Goal: Task Accomplishment & Management: Complete application form

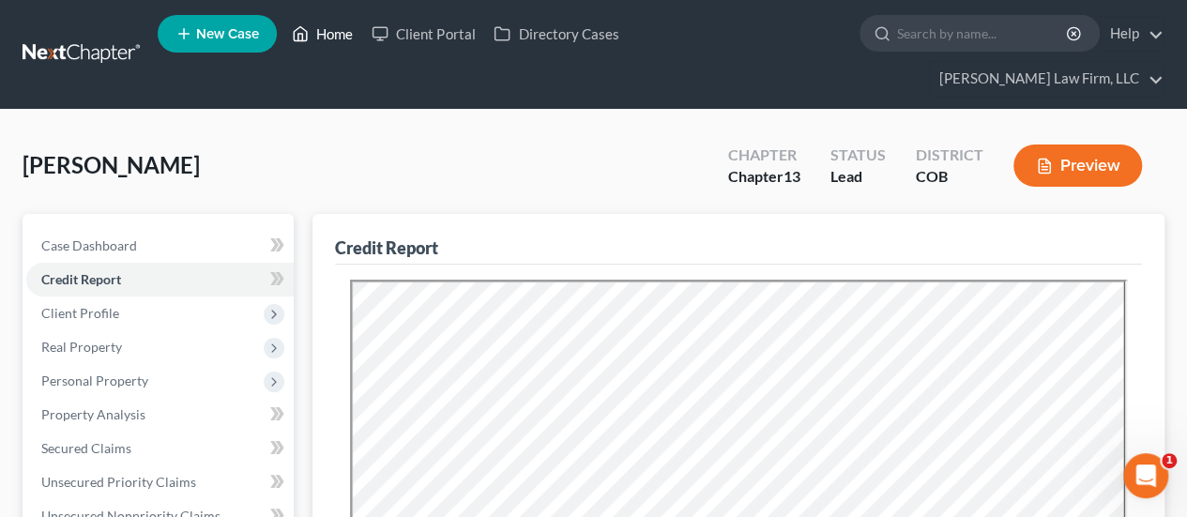
click at [319, 28] on link "Home" at bounding box center [322, 34] width 80 height 34
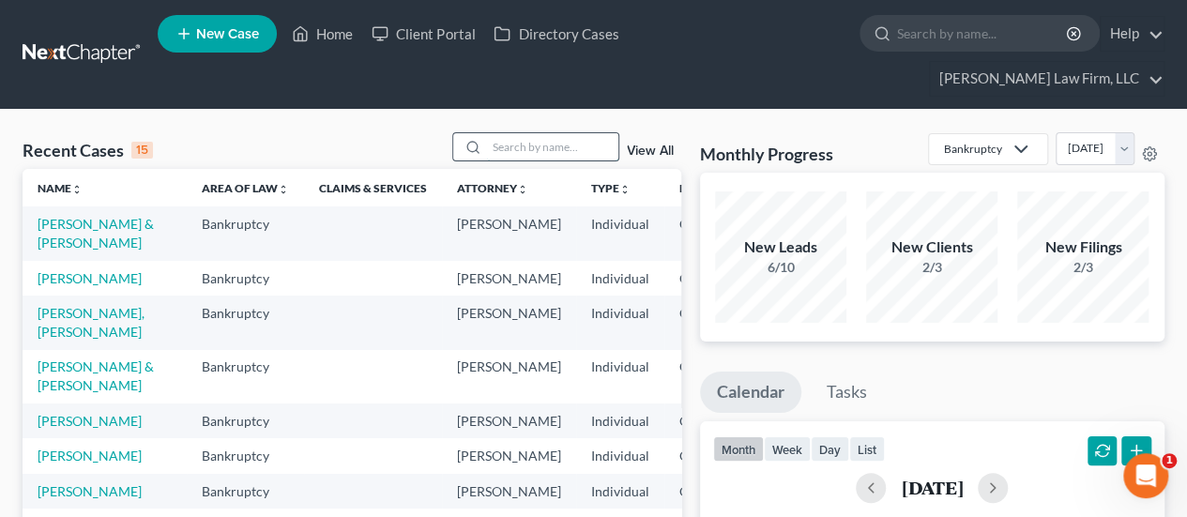
click at [528, 133] on input "search" at bounding box center [552, 146] width 131 height 27
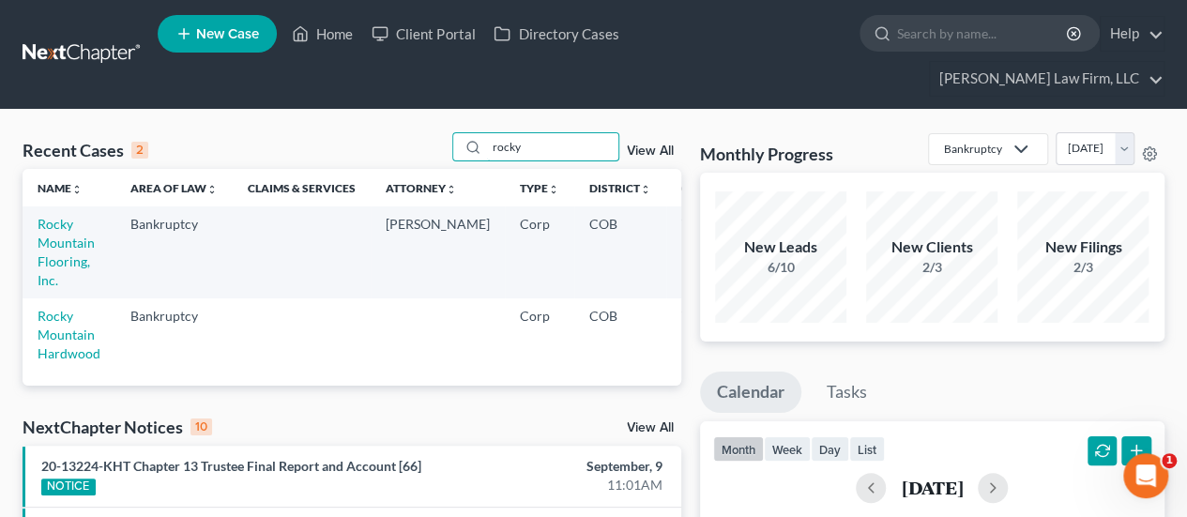
type input "rocky"
click at [71, 217] on td "Rocky Mountain Flooring, Inc." at bounding box center [69, 251] width 93 height 91
click at [73, 216] on link "Rocky Mountain Flooring, Inc." at bounding box center [66, 252] width 57 height 72
select select "6"
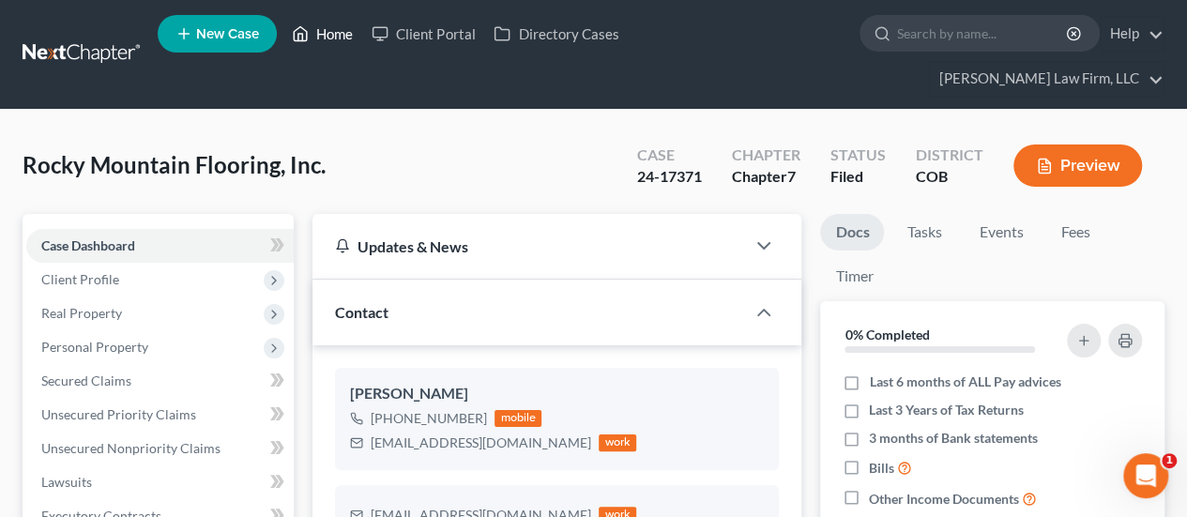
click at [321, 37] on link "Home" at bounding box center [322, 34] width 80 height 34
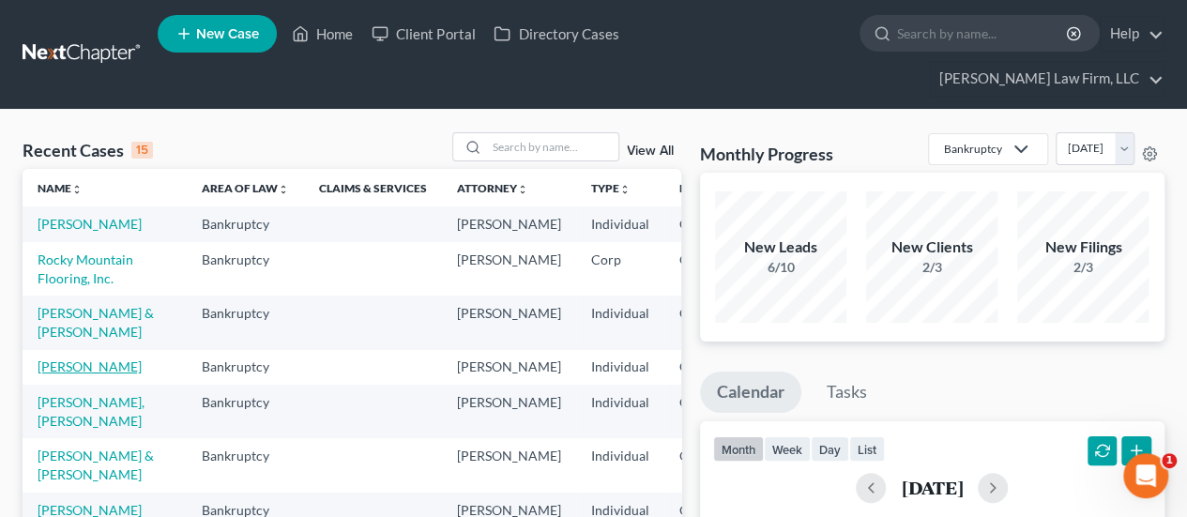
click at [53, 374] on link "[PERSON_NAME]" at bounding box center [90, 366] width 104 height 16
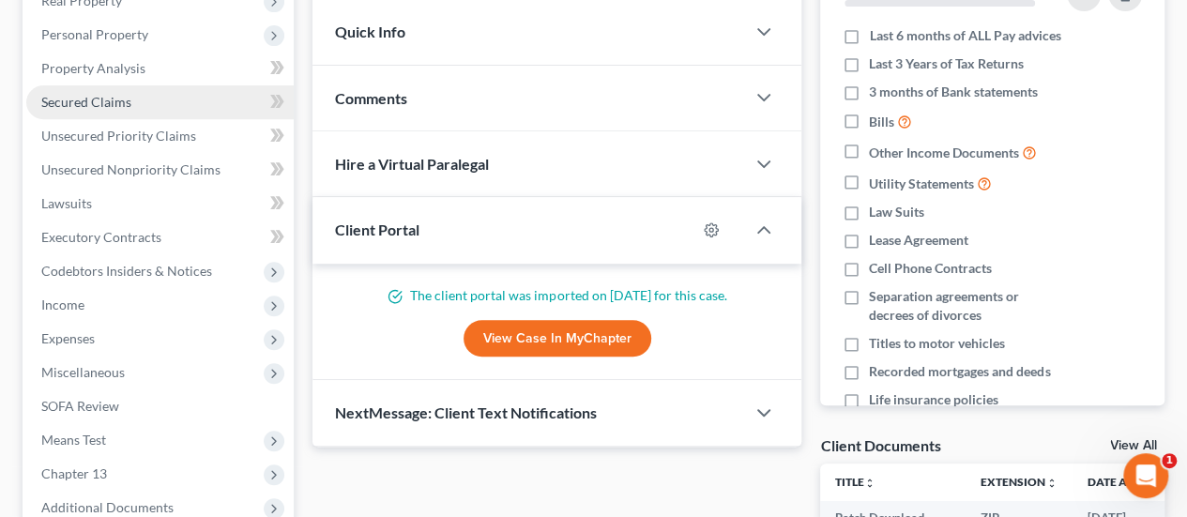
scroll to position [375, 0]
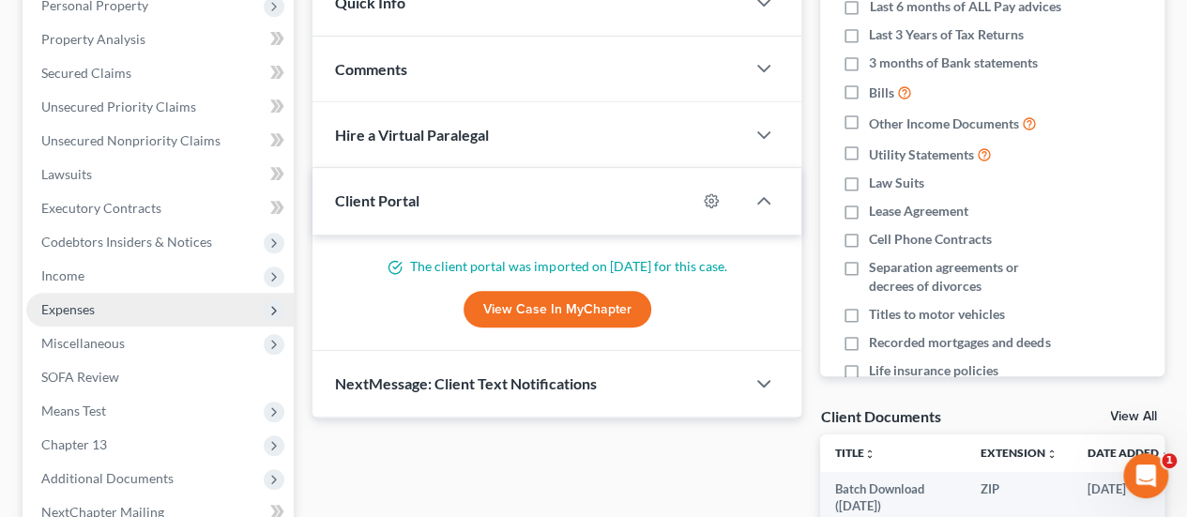
click at [99, 293] on span "Expenses" at bounding box center [159, 310] width 267 height 34
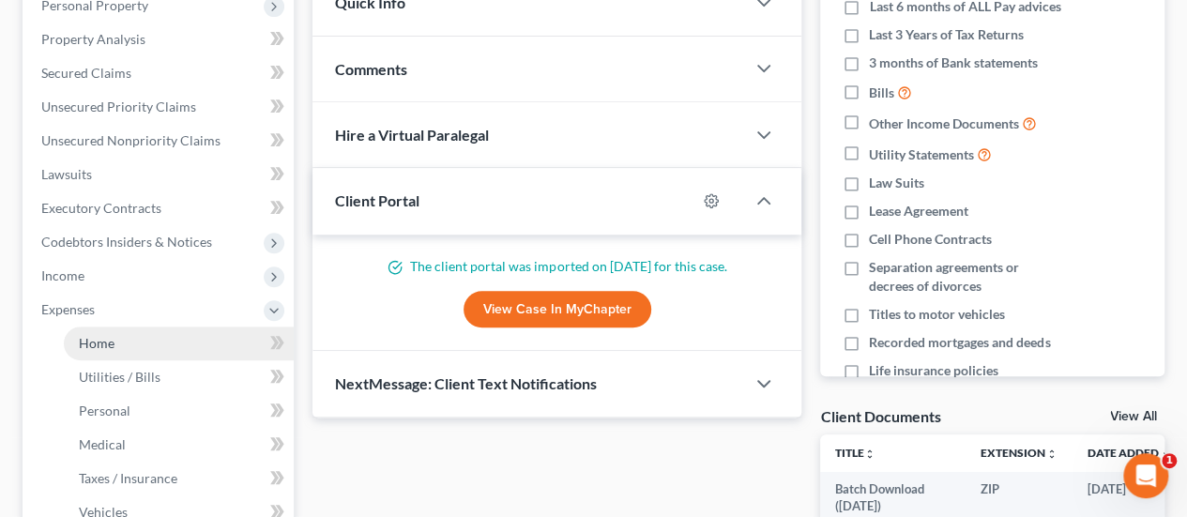
click at [127, 327] on link "Home" at bounding box center [179, 344] width 230 height 34
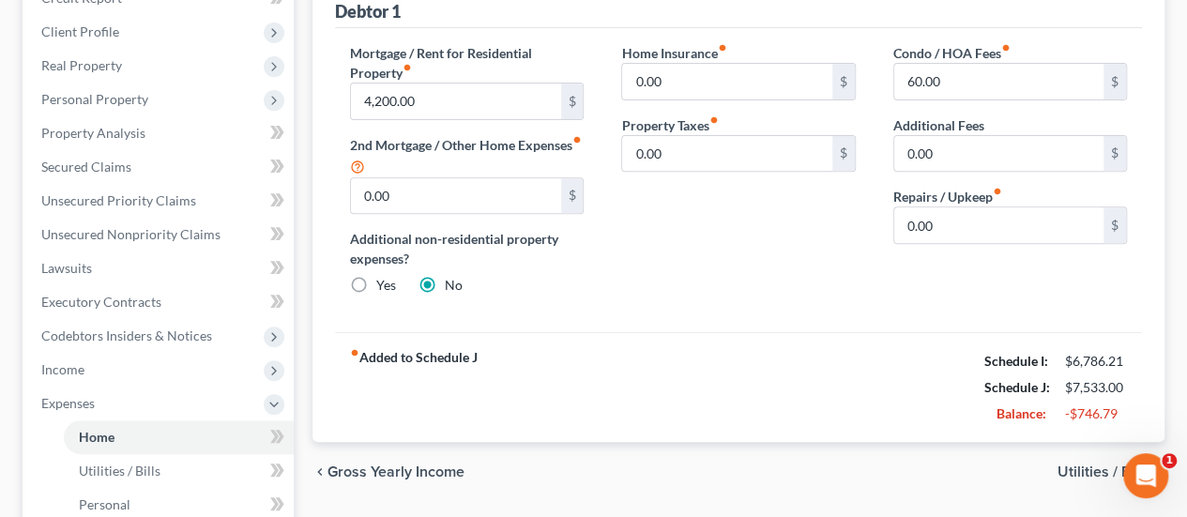
scroll to position [188, 0]
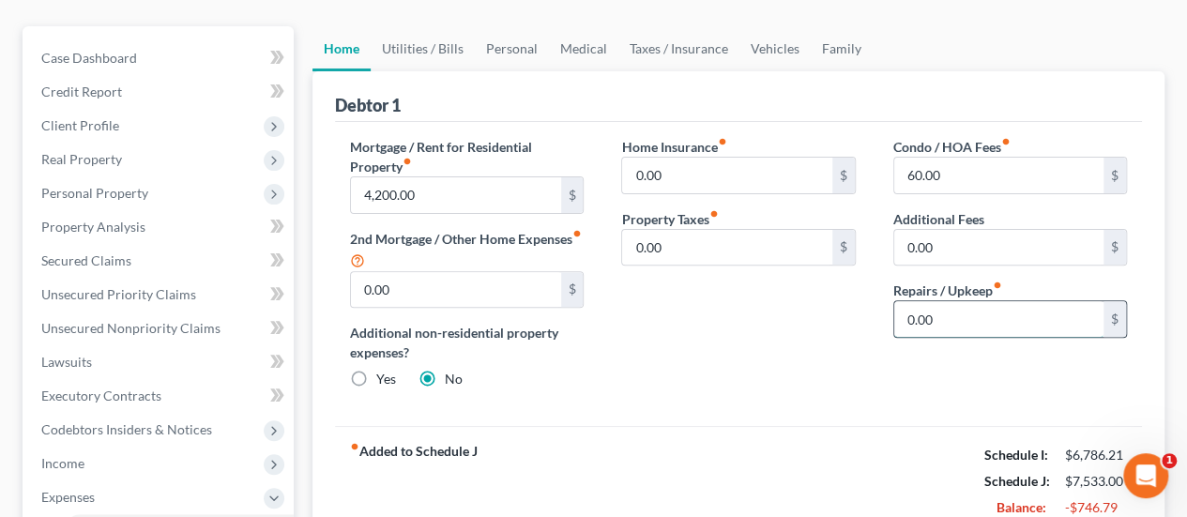
click at [909, 301] on input "0.00" at bounding box center [998, 319] width 209 height 36
click at [434, 26] on link "Utilities / Bills" at bounding box center [423, 48] width 104 height 45
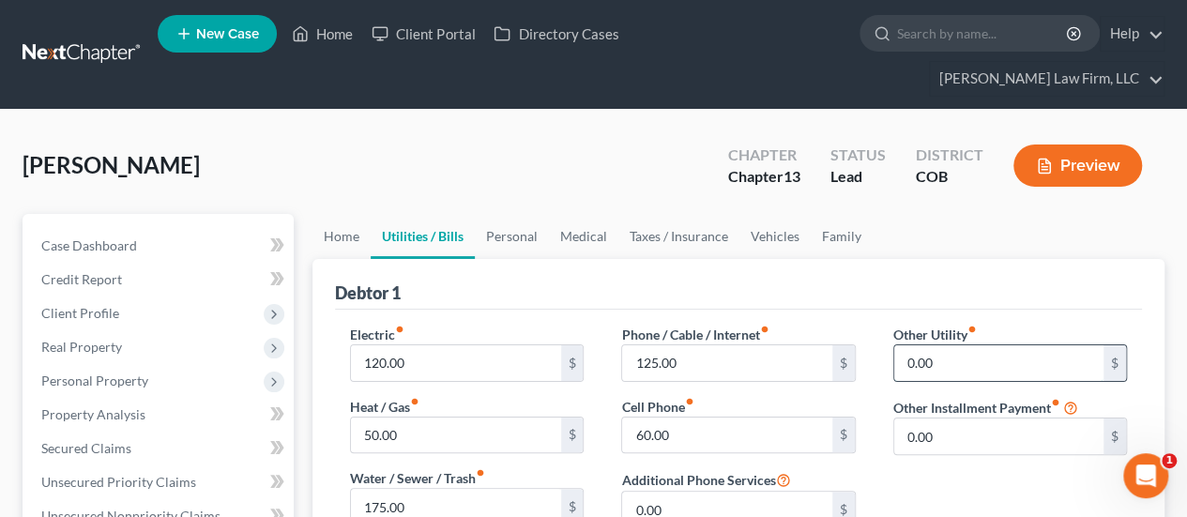
click at [1008, 345] on input "0.00" at bounding box center [998, 363] width 209 height 36
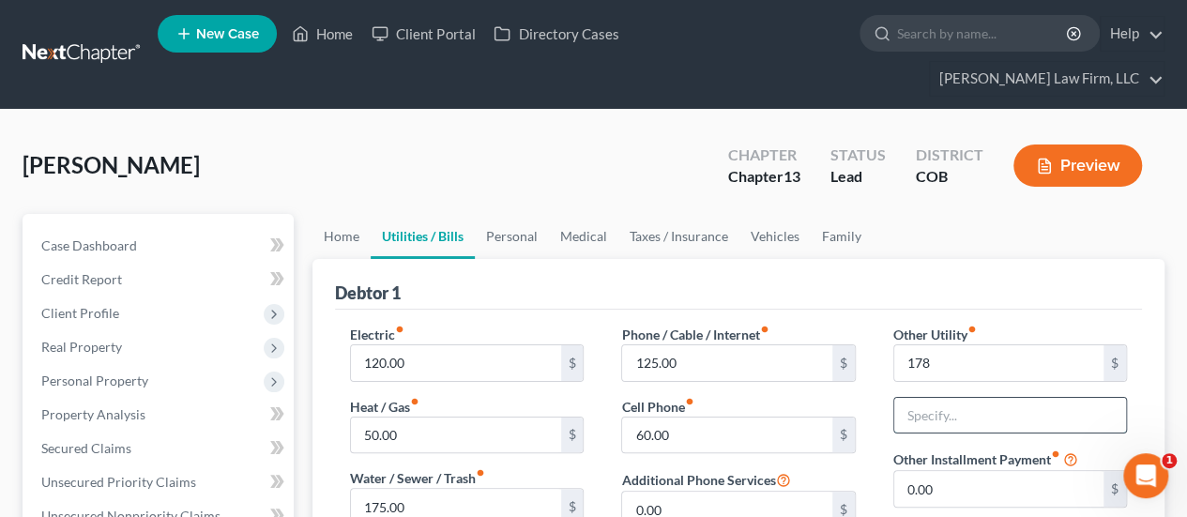
click at [1018, 398] on input "text" at bounding box center [1010, 416] width 232 height 36
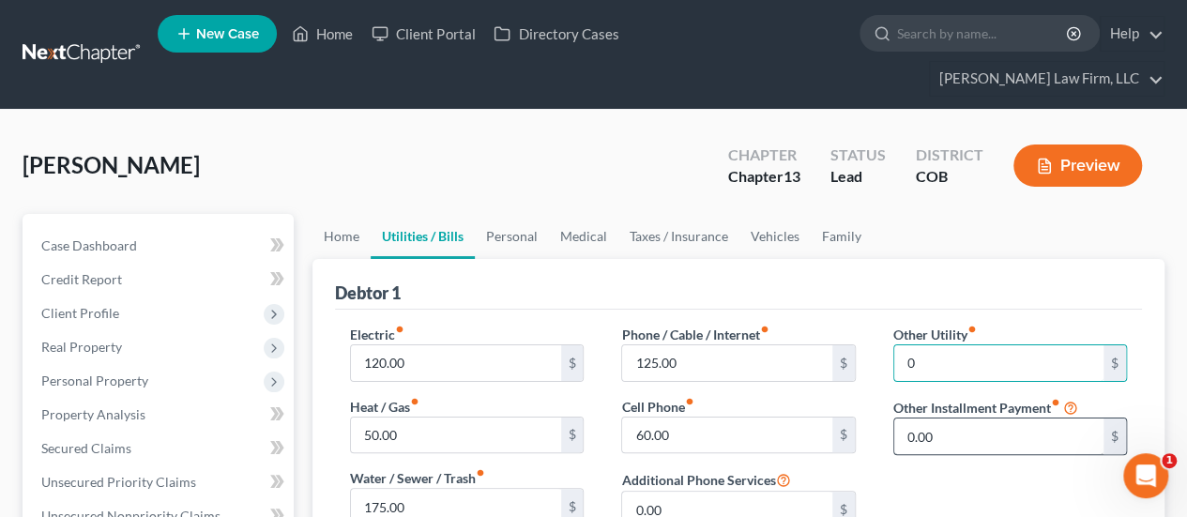
type input "0"
click at [950, 419] on input "0.00" at bounding box center [998, 437] width 209 height 36
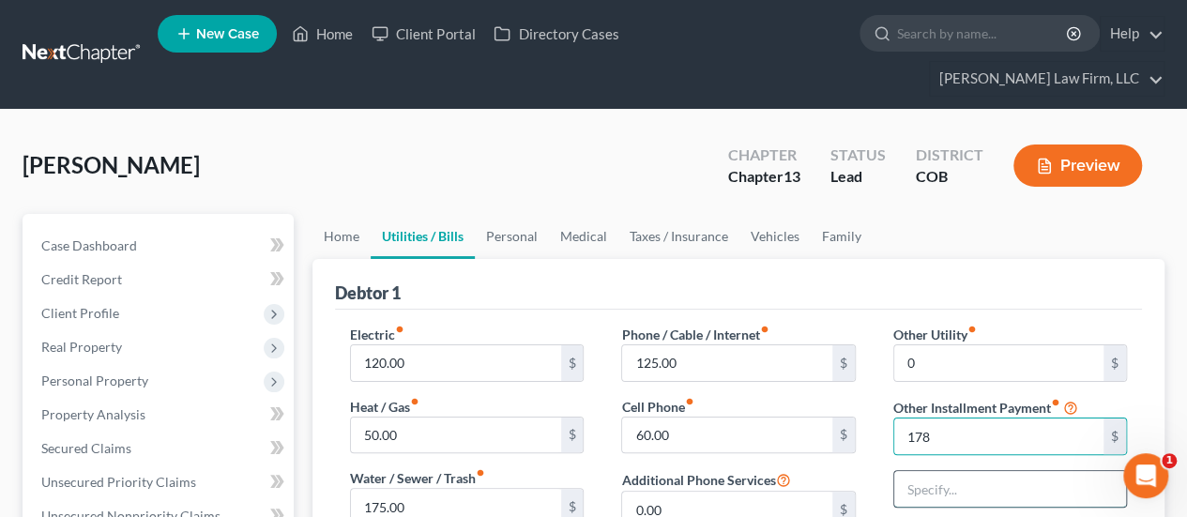
click at [936, 471] on input "text" at bounding box center [1010, 489] width 232 height 36
type input "0"
click at [992, 259] on div "Debtor 1" at bounding box center [738, 284] width 807 height 51
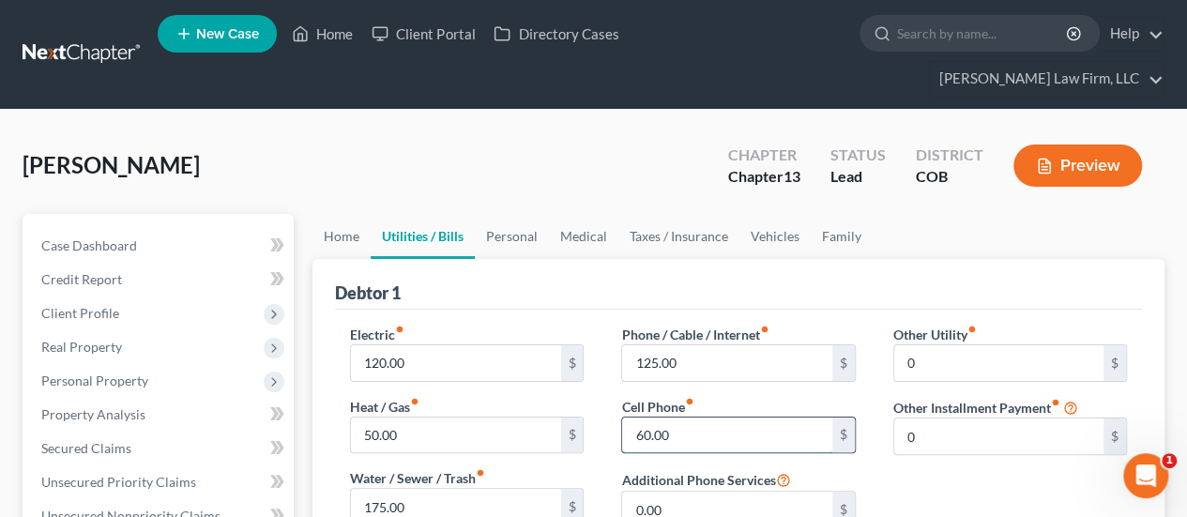
click at [683, 418] on input "60.00" at bounding box center [726, 436] width 209 height 36
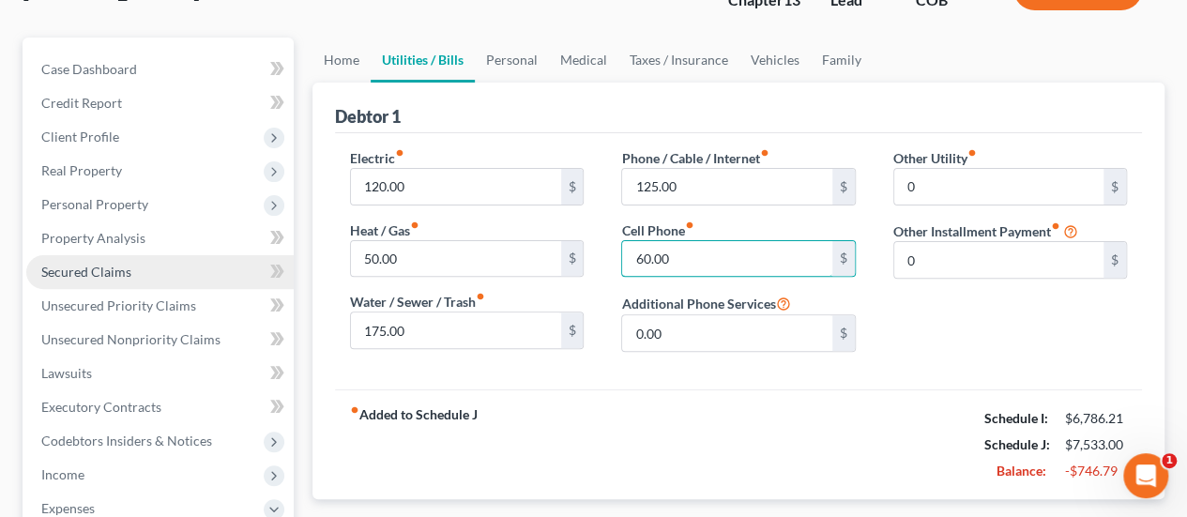
scroll to position [94, 0]
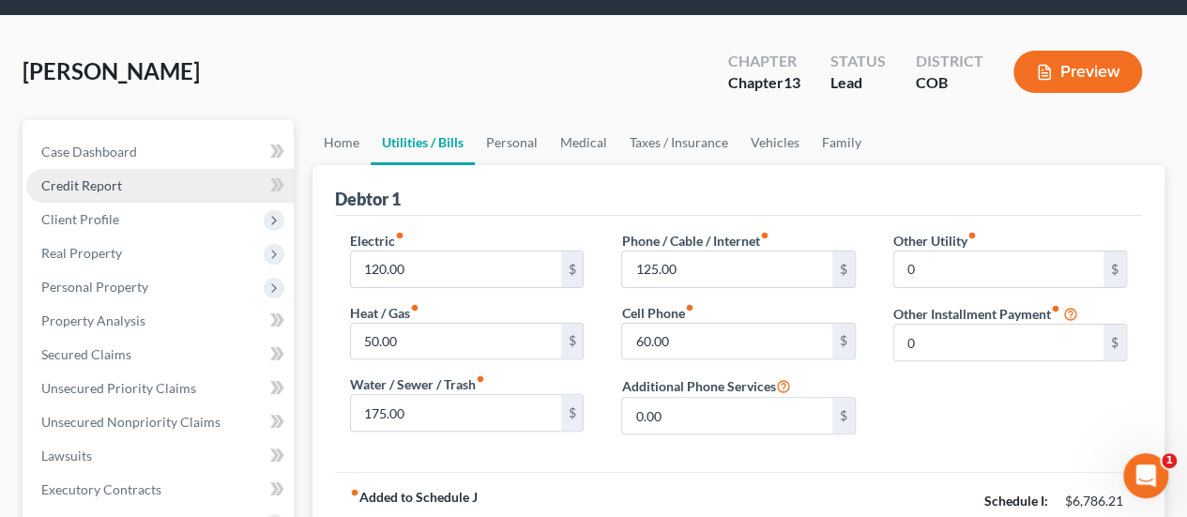
click at [138, 169] on link "Credit Report" at bounding box center [159, 186] width 267 height 34
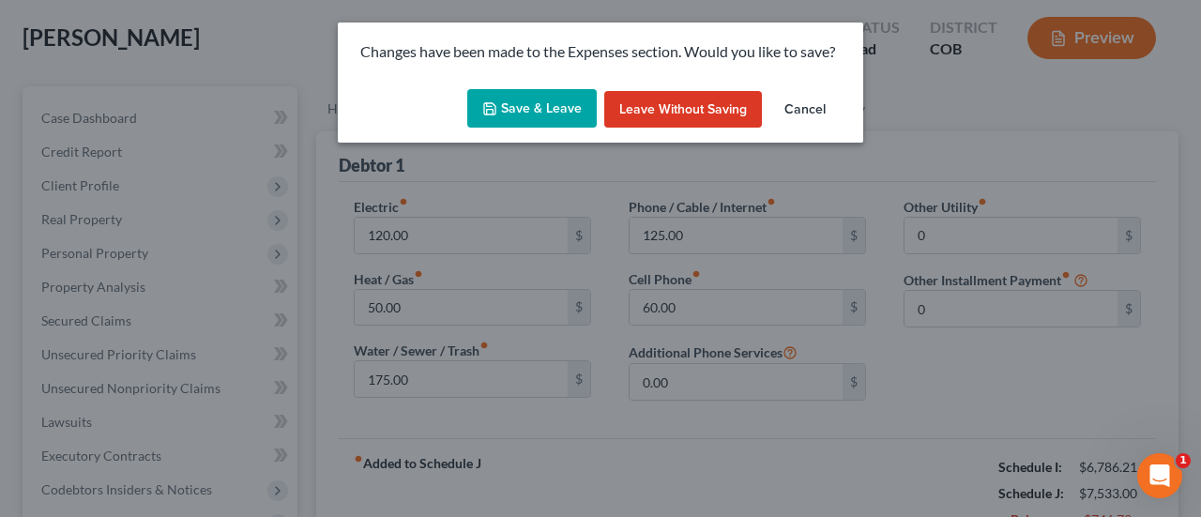
click at [518, 113] on button "Save & Leave" at bounding box center [531, 108] width 129 height 39
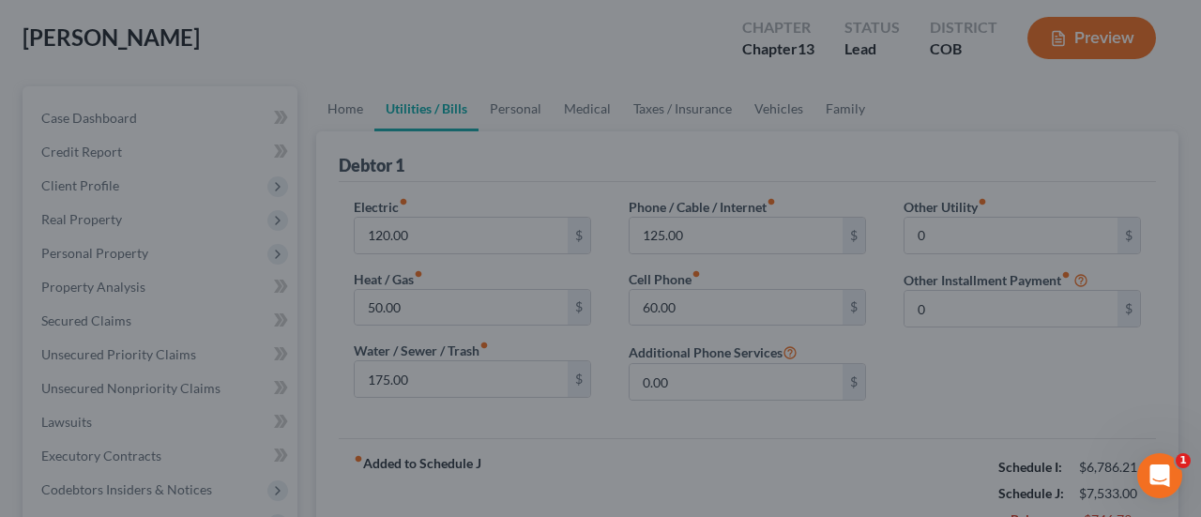
type input "0.00"
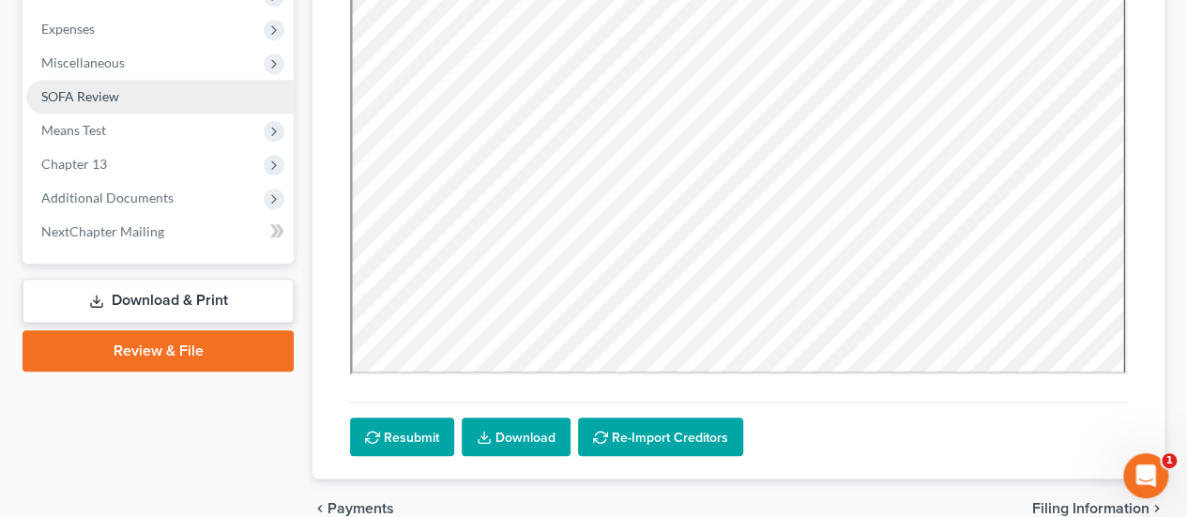
scroll to position [657, 0]
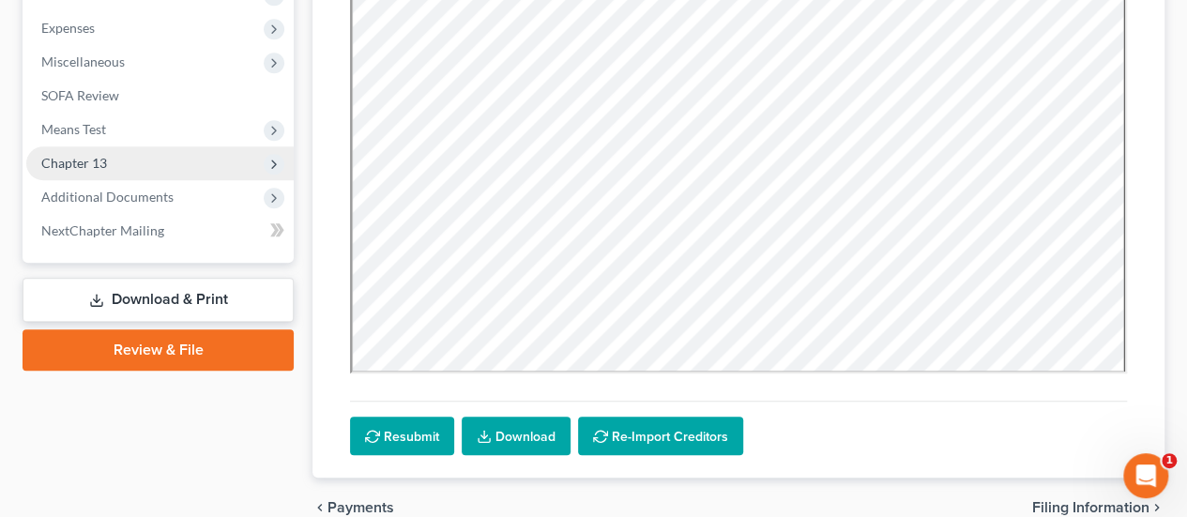
click at [95, 155] on span "Chapter 13" at bounding box center [74, 163] width 66 height 16
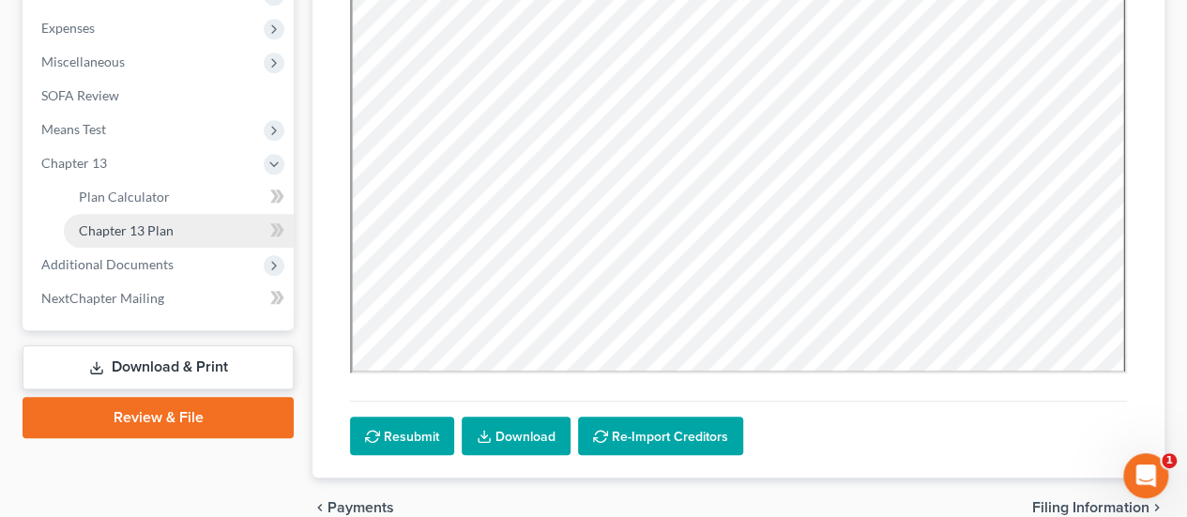
click at [129, 222] on span "Chapter 13 Plan" at bounding box center [126, 230] width 95 height 16
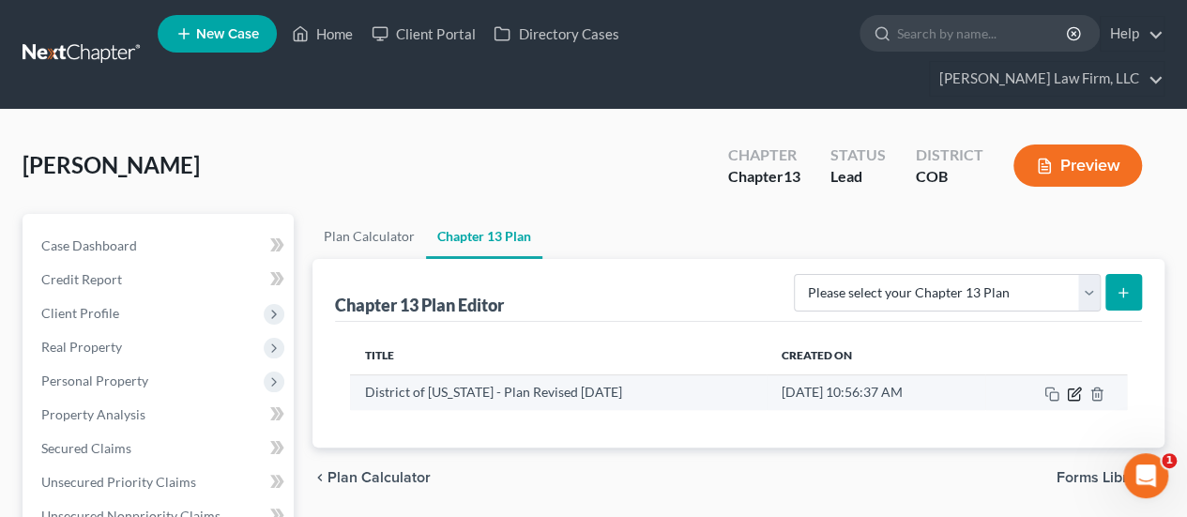
click at [1072, 387] on icon "button" at bounding box center [1074, 394] width 15 height 15
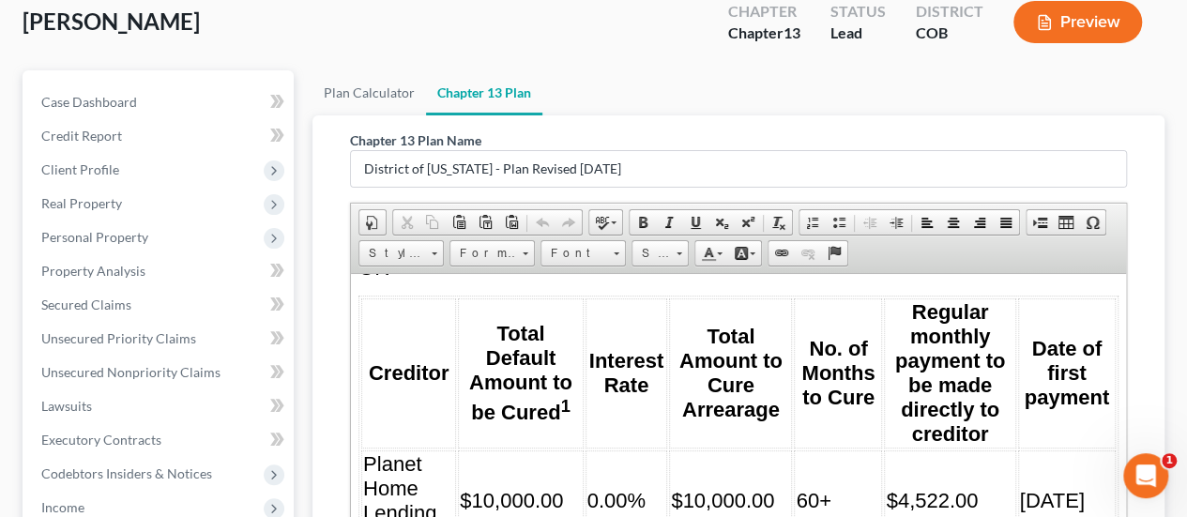
scroll to position [6099, 0]
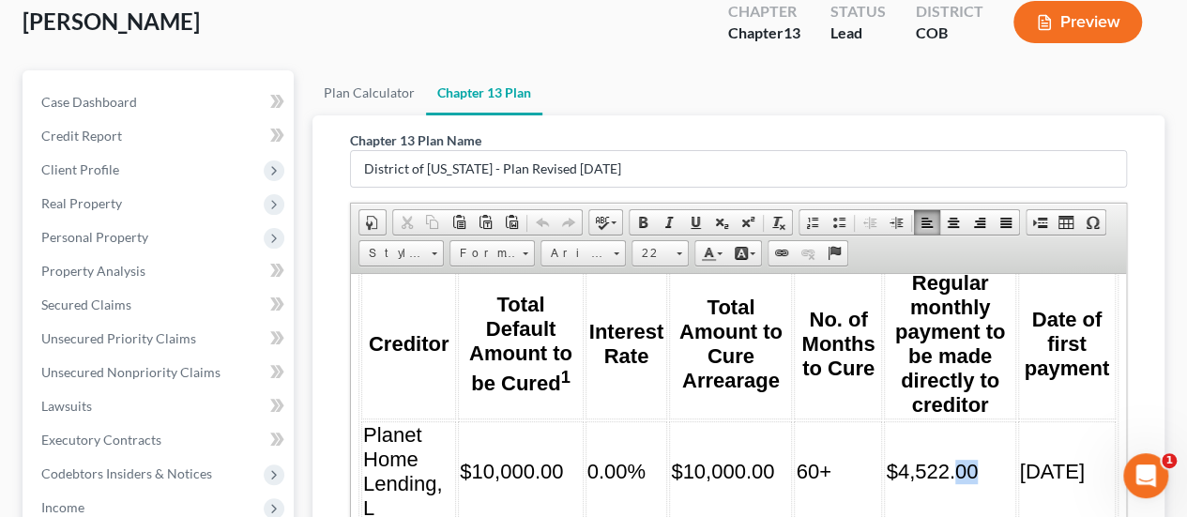
drag, startPoint x: 946, startPoint y: 398, endPoint x: 965, endPoint y: 394, distance: 19.1
click at [965, 420] on td "$4,522.00" at bounding box center [949, 470] width 131 height 101
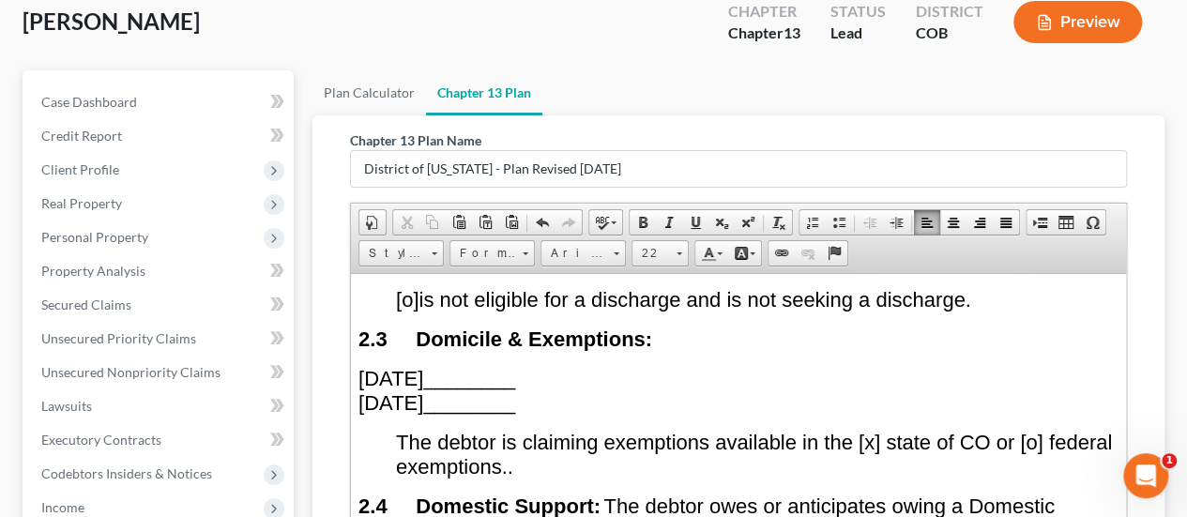
scroll to position [1783, 0]
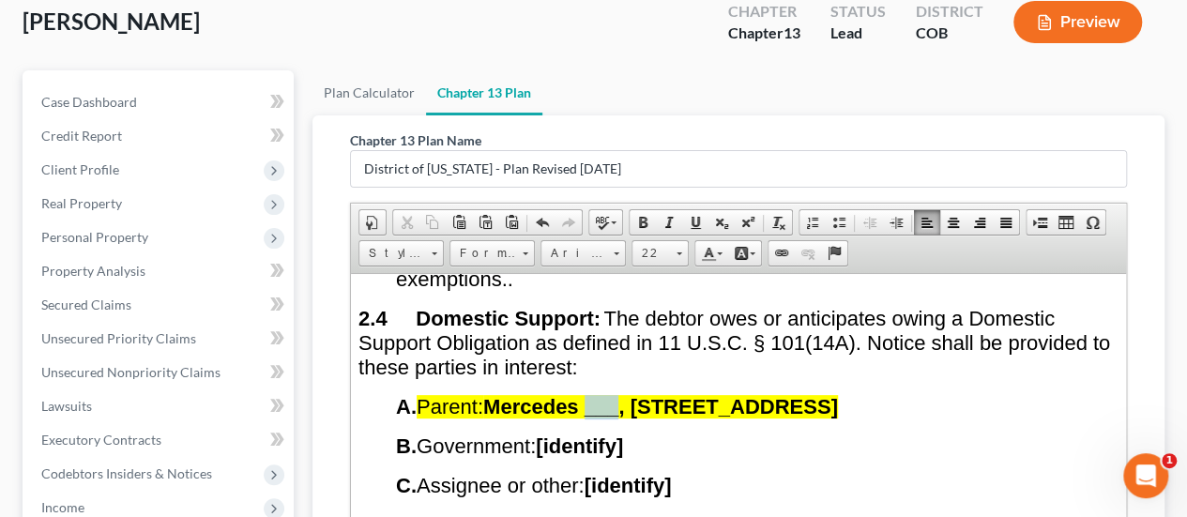
drag, startPoint x: 598, startPoint y: 398, endPoint x: 629, endPoint y: 399, distance: 31.0
click at [629, 399] on span "Mercedes ___, 15070 E. Caspian Place,Aurora, CO 80014" at bounding box center [660, 405] width 355 height 23
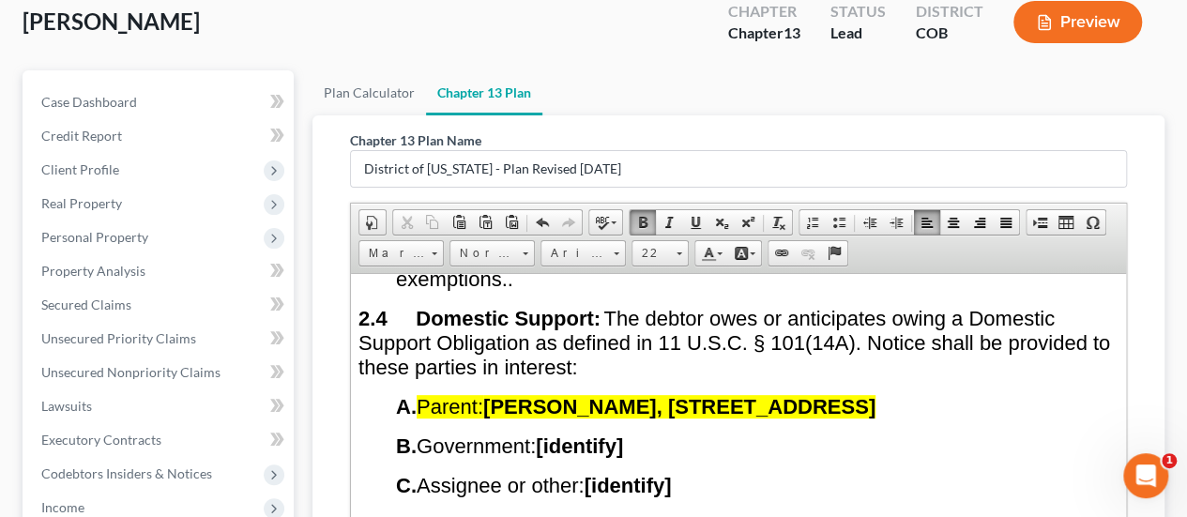
drag, startPoint x: 422, startPoint y: 397, endPoint x: 1064, endPoint y: 387, distance: 641.9
click at [1064, 394] on p "A. Parent: Mercedes Rios, 15070 E. Caspian Place,Aurora, CO 80014" at bounding box center [757, 406] width 723 height 24
click at [751, 241] on link "Background Color" at bounding box center [744, 253] width 33 height 24
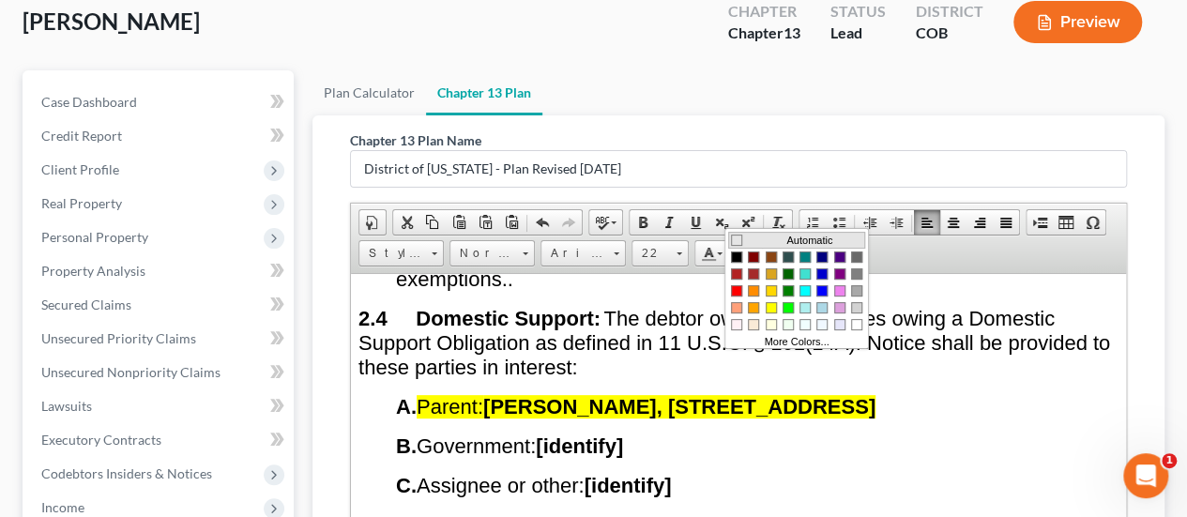
click at [734, 232] on link "Automatic" at bounding box center [796, 239] width 137 height 17
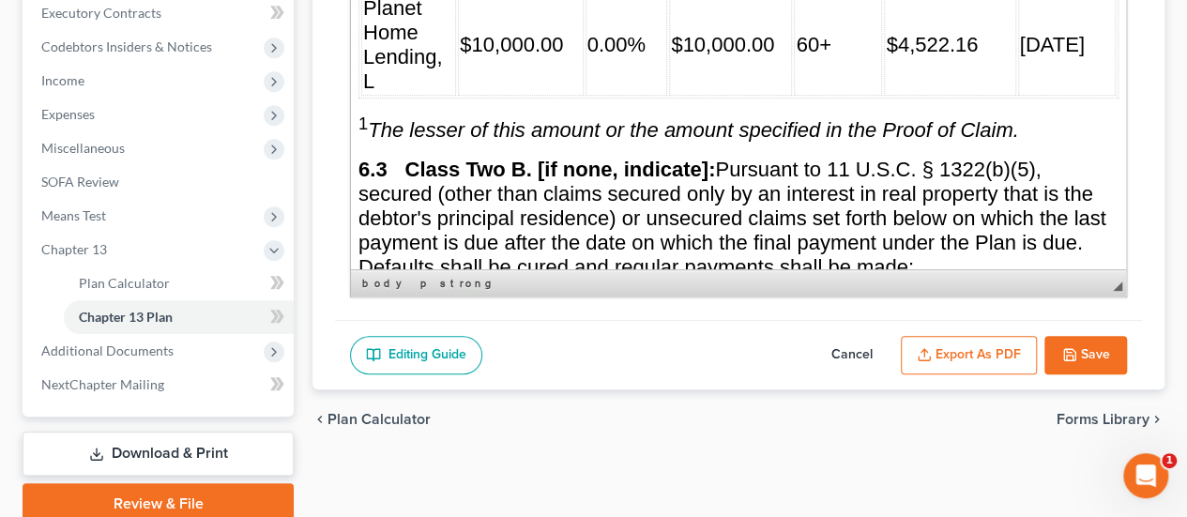
scroll to position [613, 0]
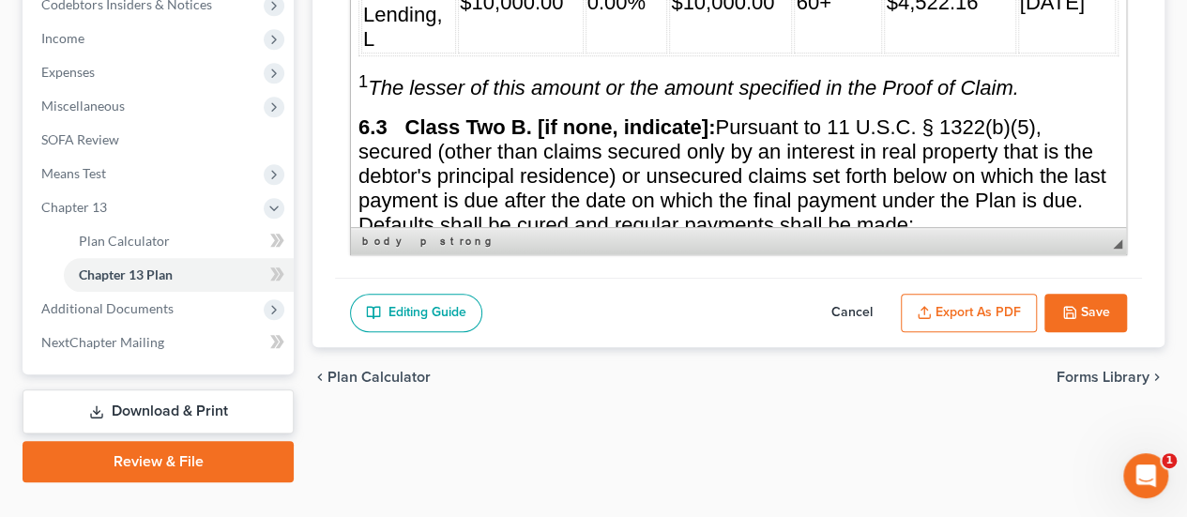
click at [1089, 294] on button "Save" at bounding box center [1085, 313] width 83 height 39
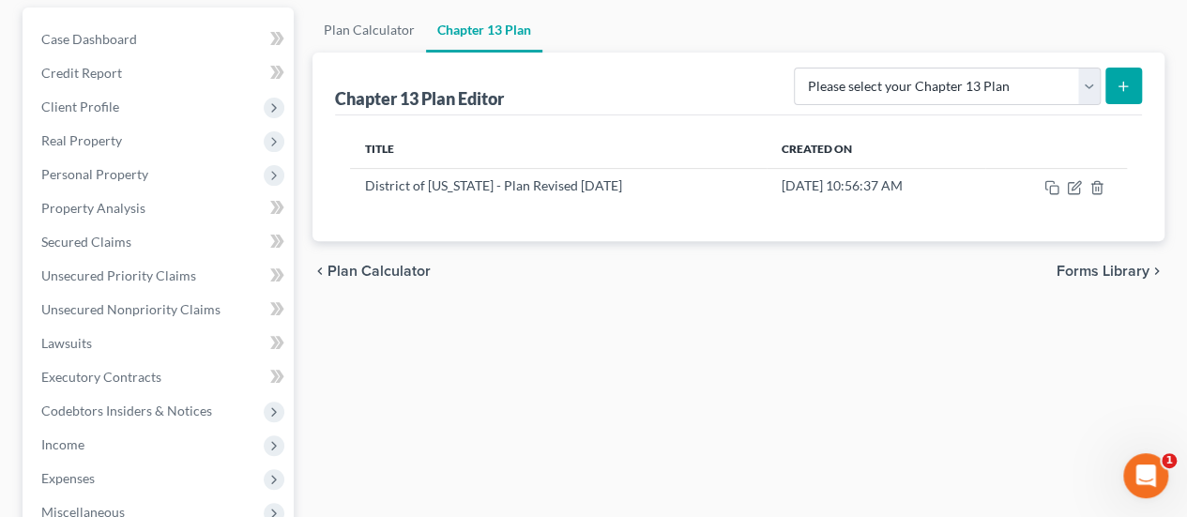
scroll to position [50, 0]
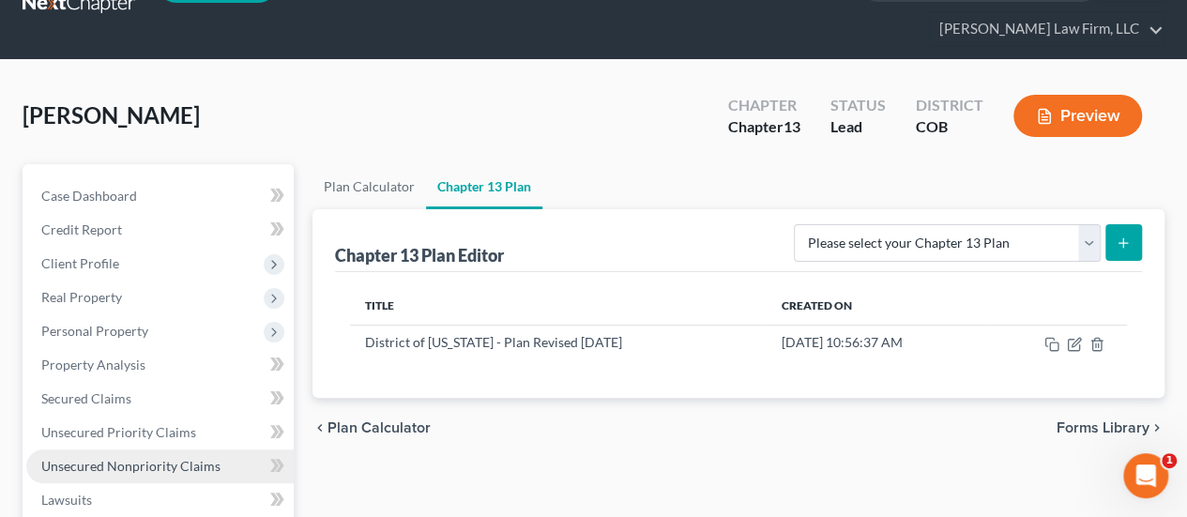
click at [129, 458] on span "Unsecured Nonpriority Claims" at bounding box center [130, 466] width 179 height 16
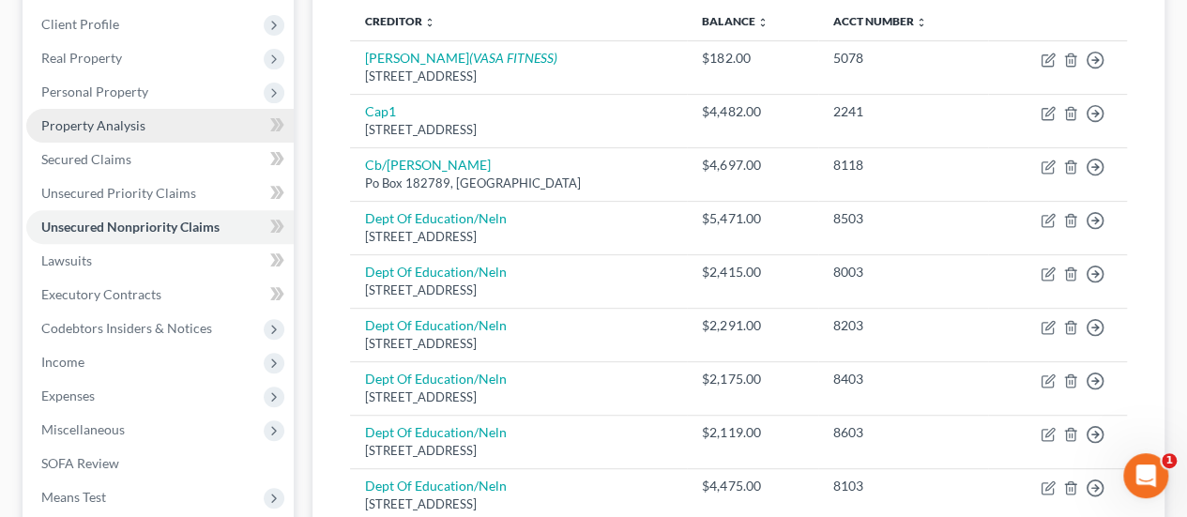
scroll to position [308, 0]
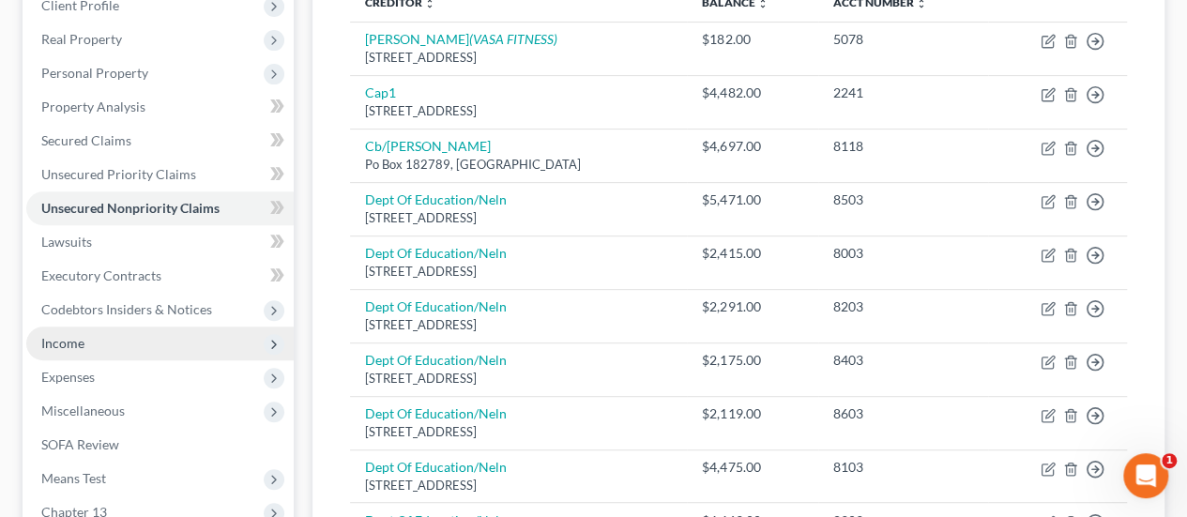
click at [128, 327] on span "Income" at bounding box center [159, 344] width 267 height 34
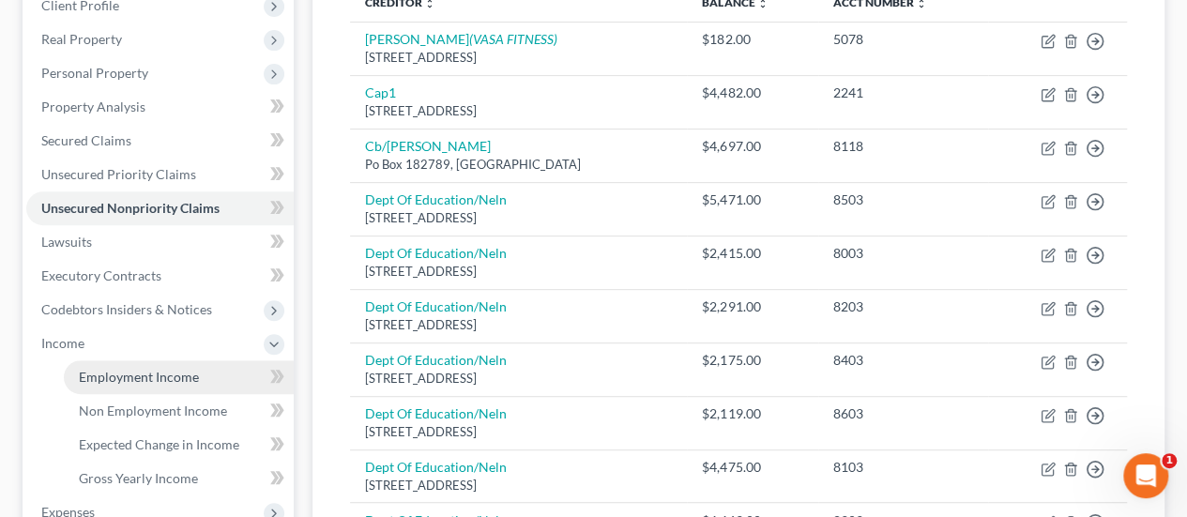
click at [129, 369] on span "Employment Income" at bounding box center [139, 377] width 120 height 16
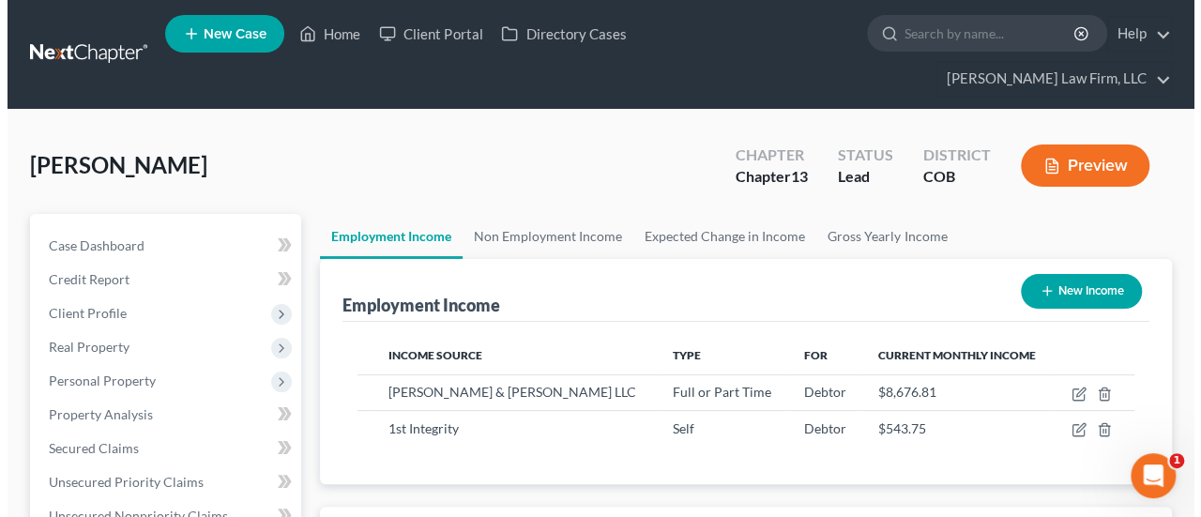
scroll to position [334, 475]
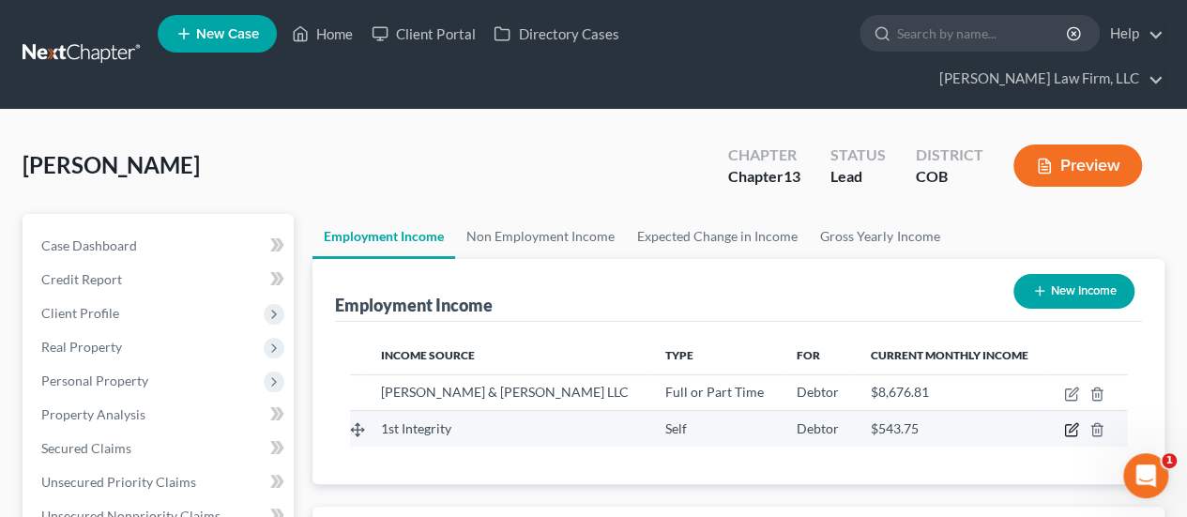
click at [1073, 424] on icon "button" at bounding box center [1073, 428] width 8 height 8
select select "1"
select select "0"
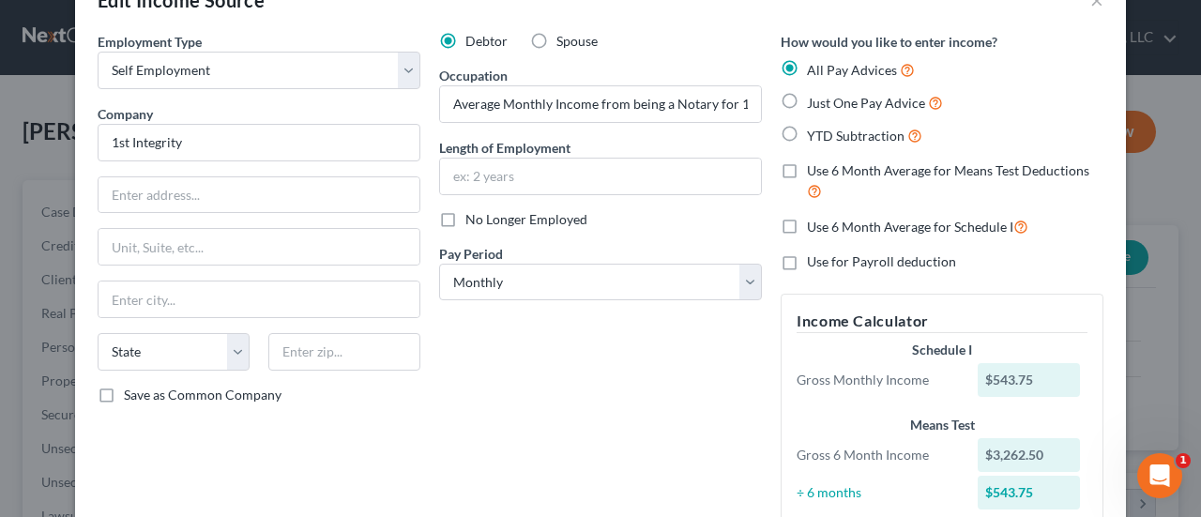
scroll to position [0, 0]
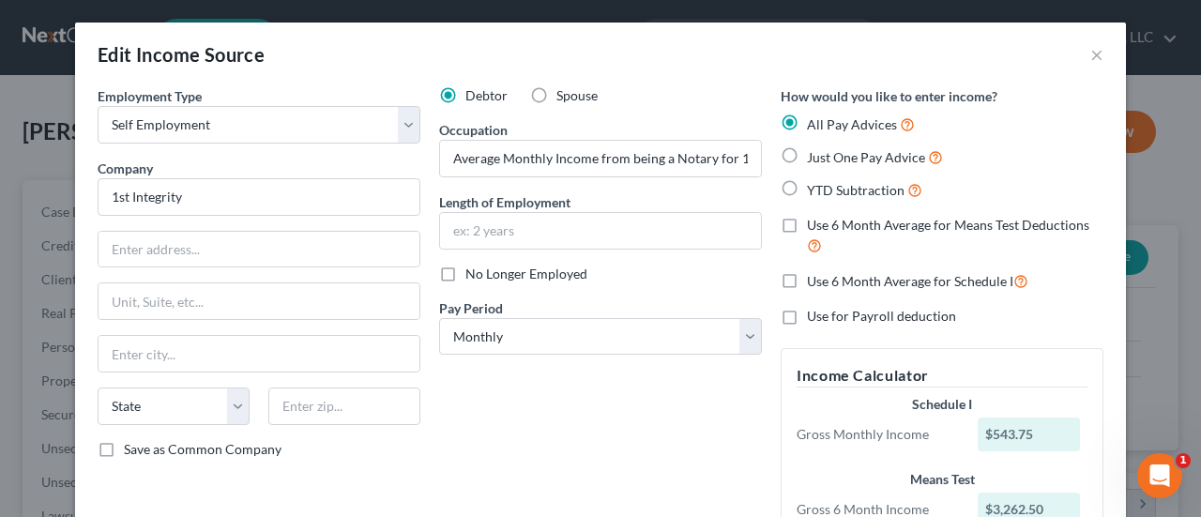
click at [807, 229] on label "Use 6 Month Average for Means Test Deductions" at bounding box center [955, 236] width 297 height 40
click at [815, 228] on input "Use 6 Month Average for Means Test Deductions" at bounding box center [821, 222] width 12 height 12
checkbox input "true"
click at [807, 283] on label "Use 6 Month Average for Schedule I" at bounding box center [917, 281] width 221 height 22
click at [815, 282] on input "Use 6 Month Average for Schedule I" at bounding box center [821, 276] width 12 height 12
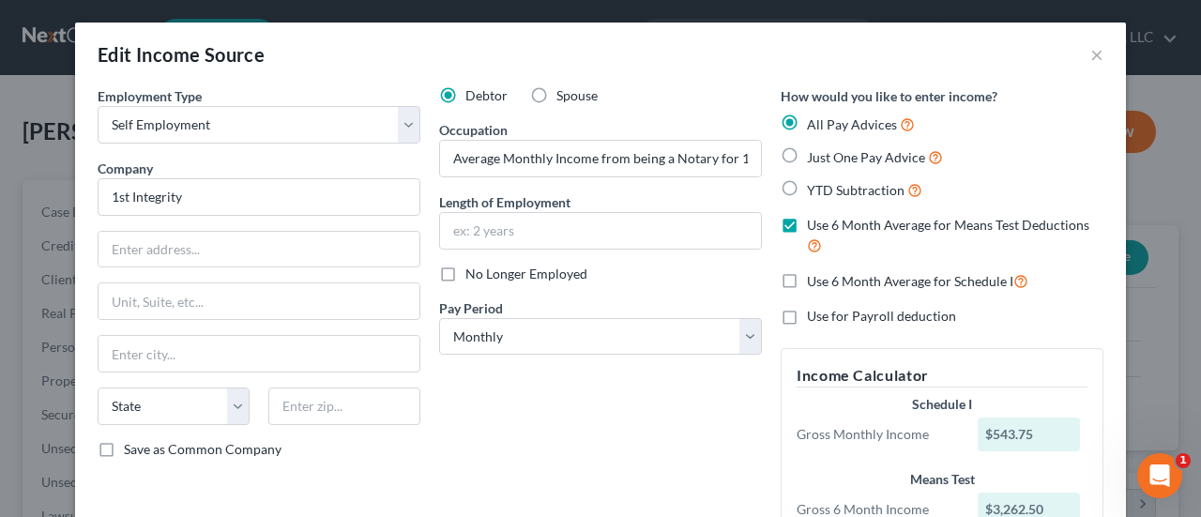
checkbox input "true"
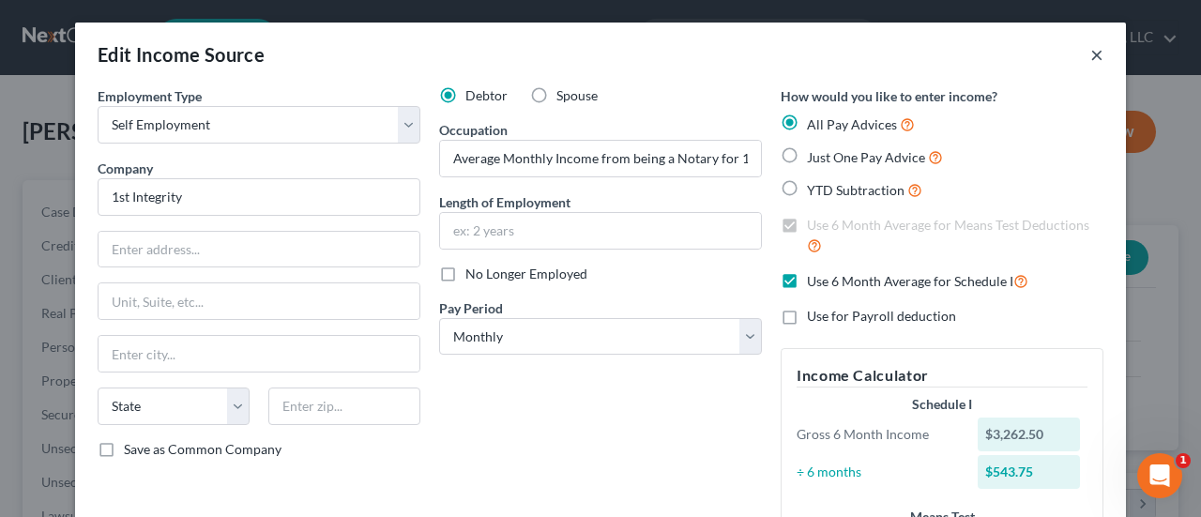
click at [1090, 52] on button "×" at bounding box center [1096, 54] width 13 height 23
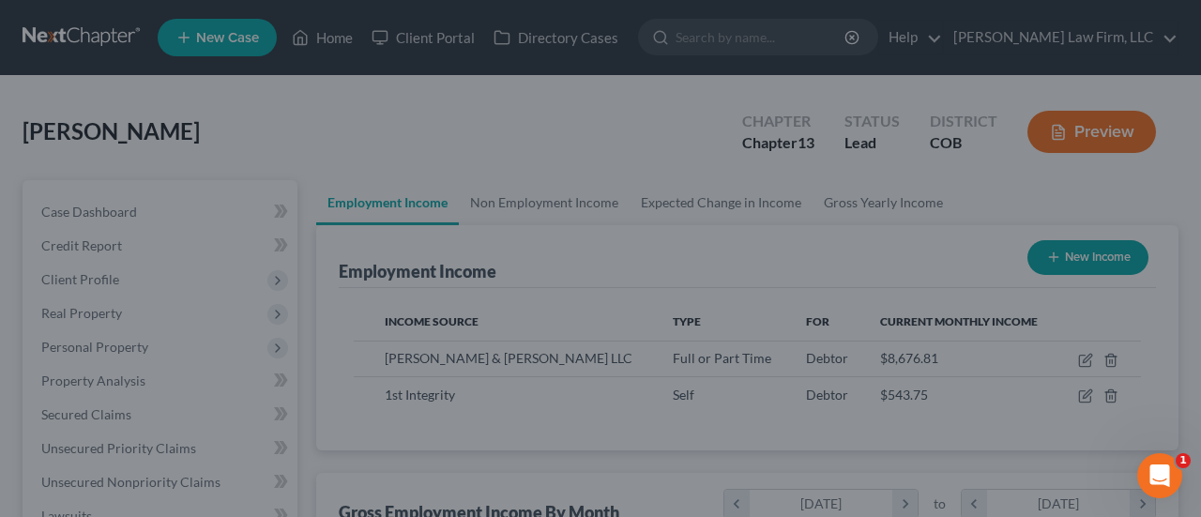
scroll to position [938036, 937895]
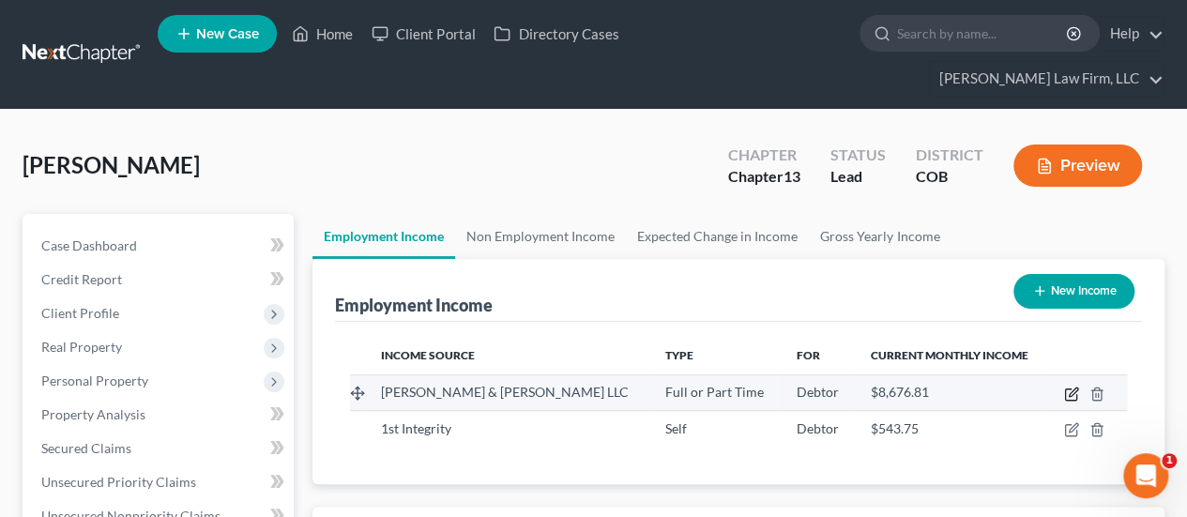
click at [1068, 387] on icon "button" at bounding box center [1071, 394] width 15 height 15
select select "0"
select select "5"
select select "2"
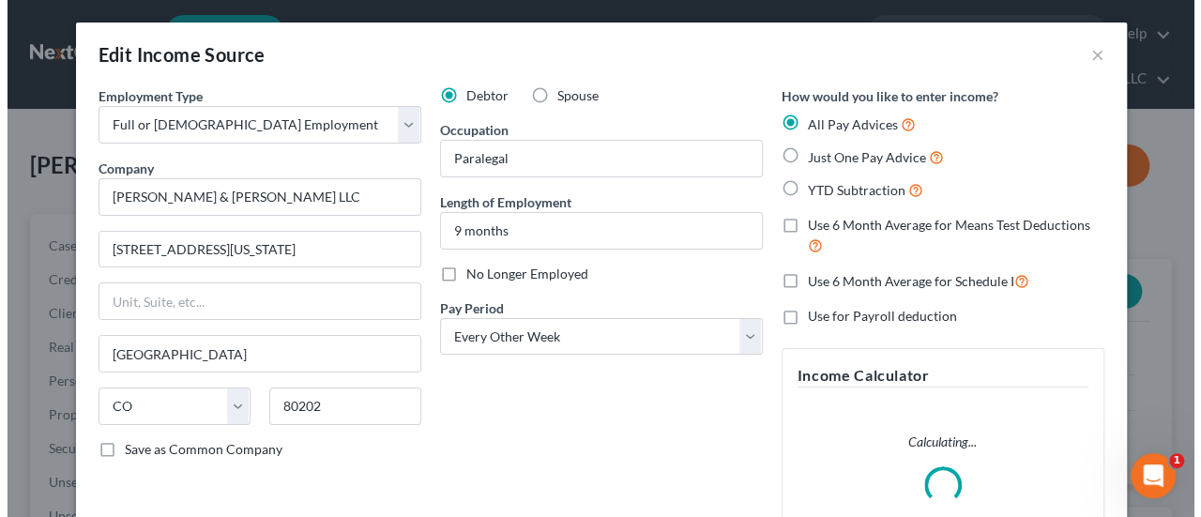
scroll to position [334, 480]
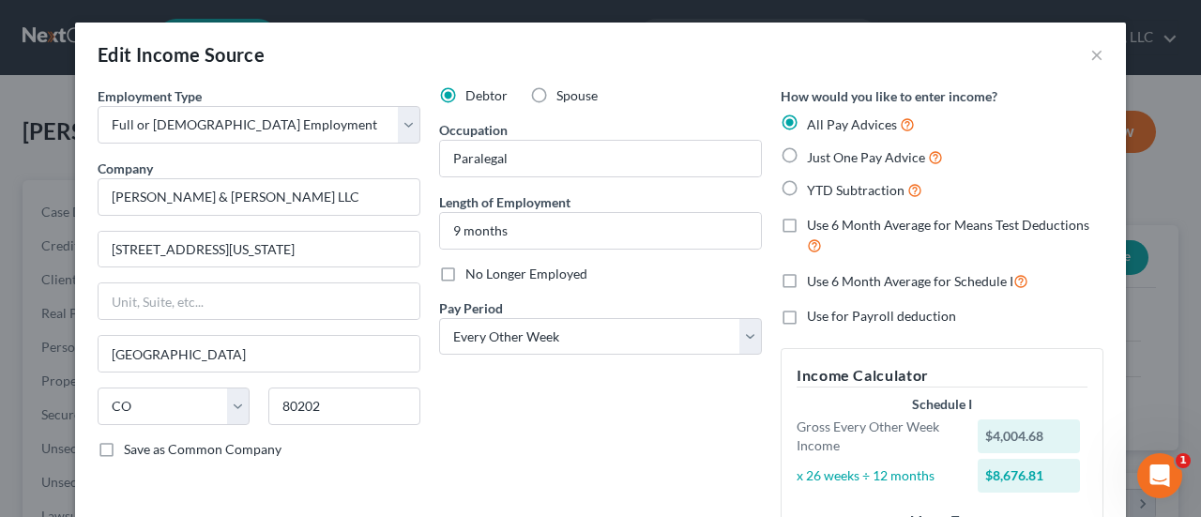
click at [807, 281] on label "Use 6 Month Average for Schedule I" at bounding box center [917, 281] width 221 height 22
click at [815, 281] on input "Use 6 Month Average for Schedule I" at bounding box center [821, 276] width 12 height 12
checkbox input "true"
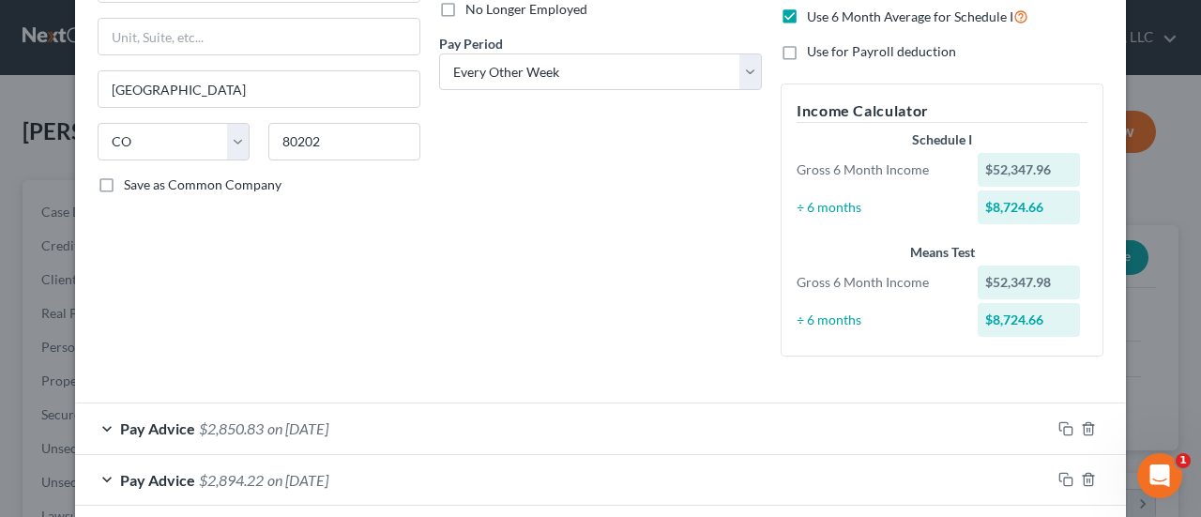
scroll to position [375, 0]
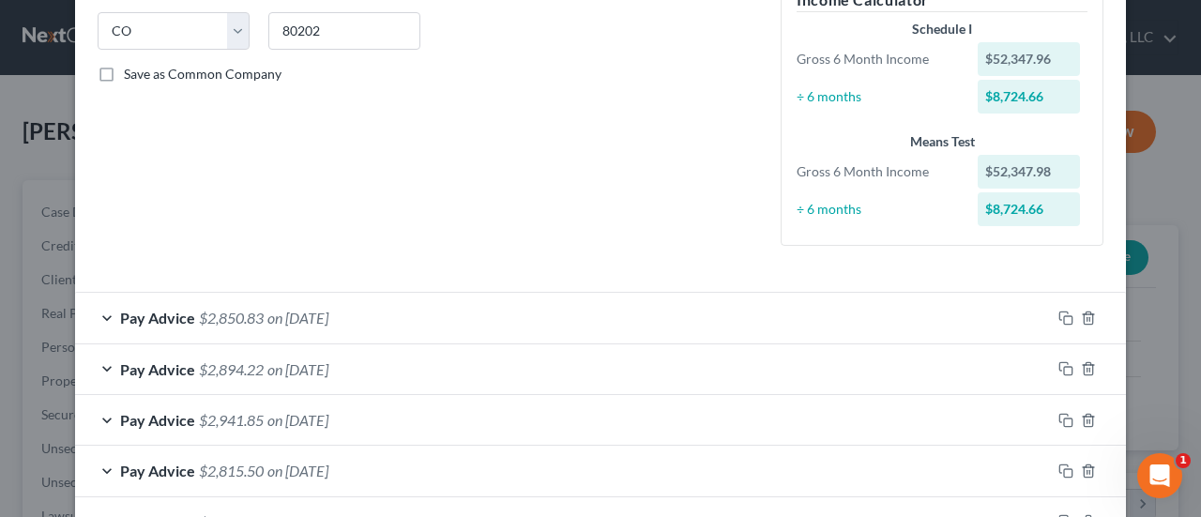
click at [372, 312] on div "Pay Advice $2,850.83 on [DATE]" at bounding box center [563, 318] width 976 height 50
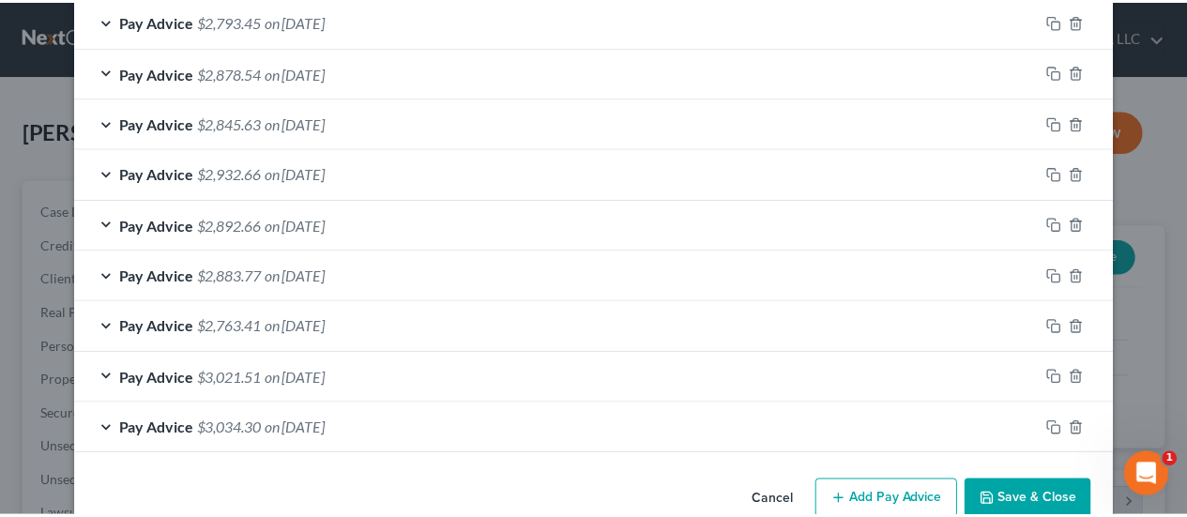
scroll to position [1591, 0]
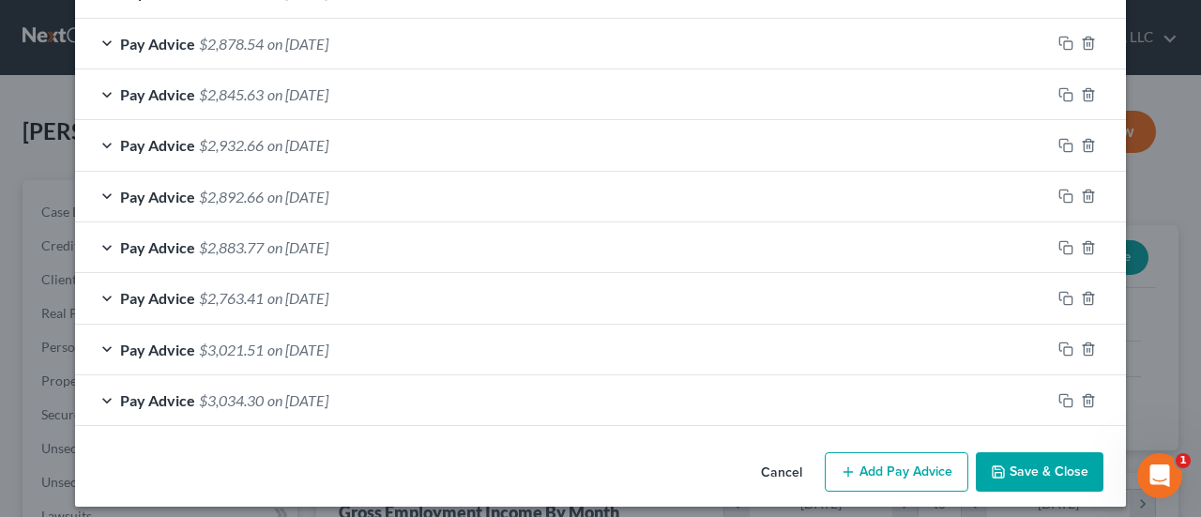
click at [1040, 457] on button "Save & Close" at bounding box center [1040, 471] width 128 height 39
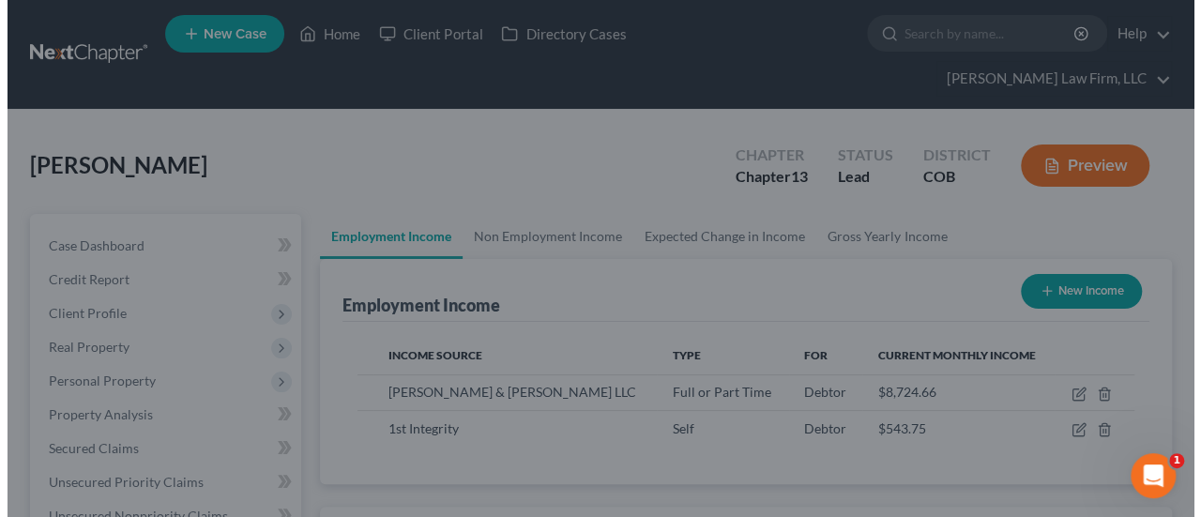
scroll to position [938036, 937895]
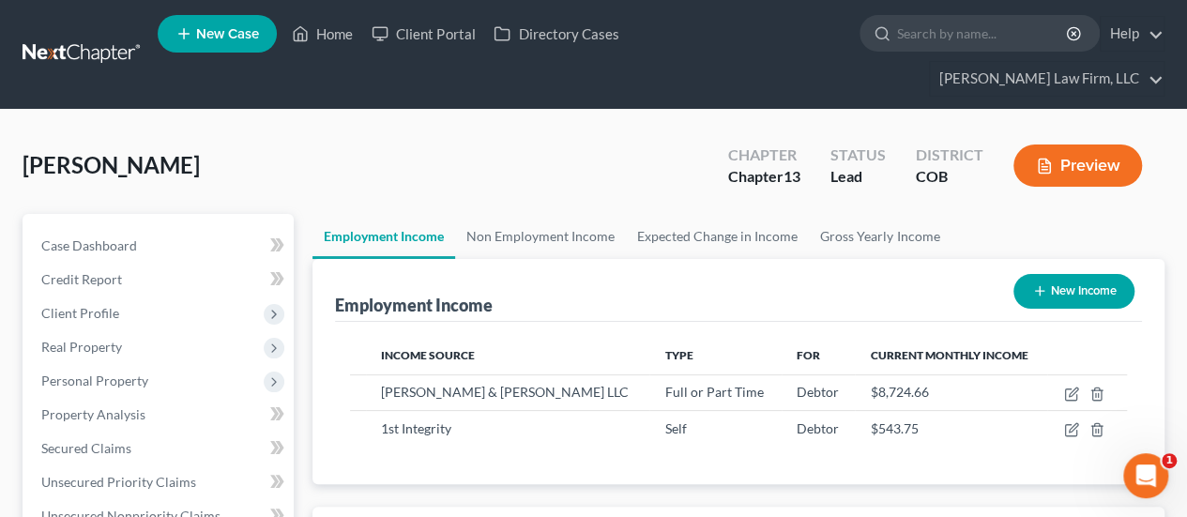
click at [1094, 145] on button "Preview" at bounding box center [1077, 166] width 129 height 42
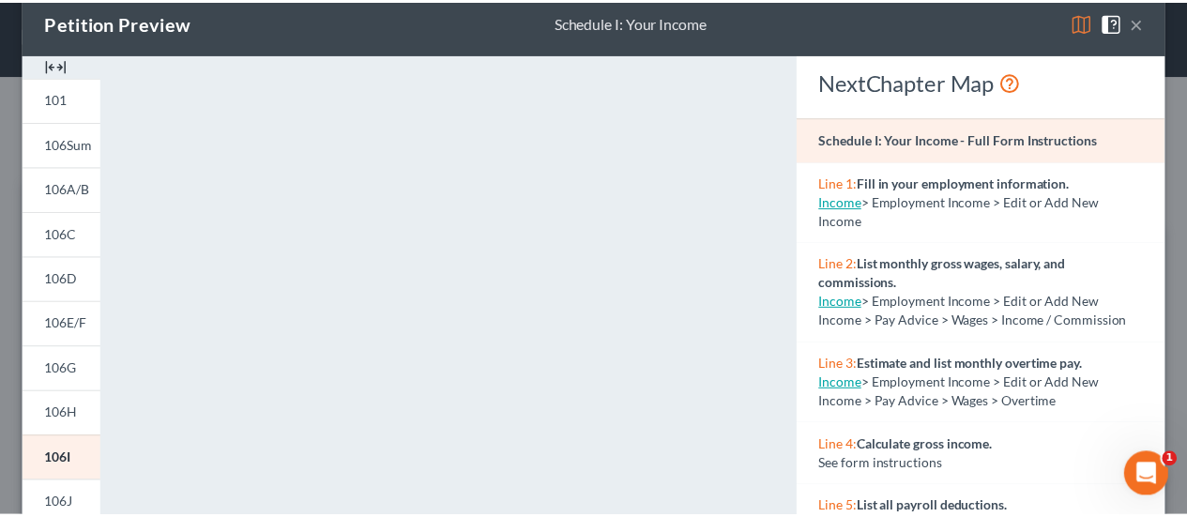
scroll to position [0, 0]
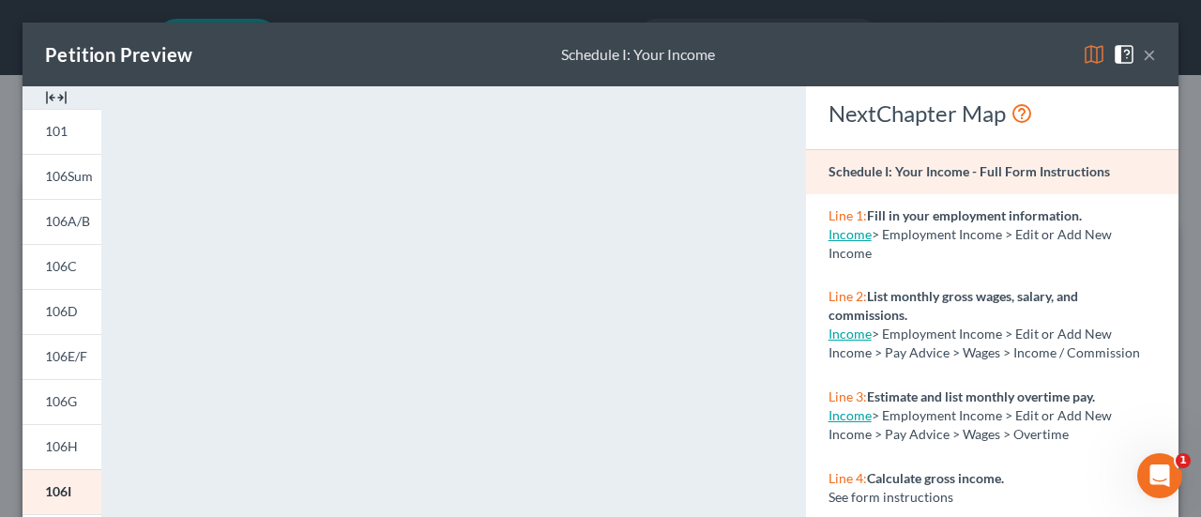
click at [1143, 55] on button "×" at bounding box center [1149, 54] width 13 height 23
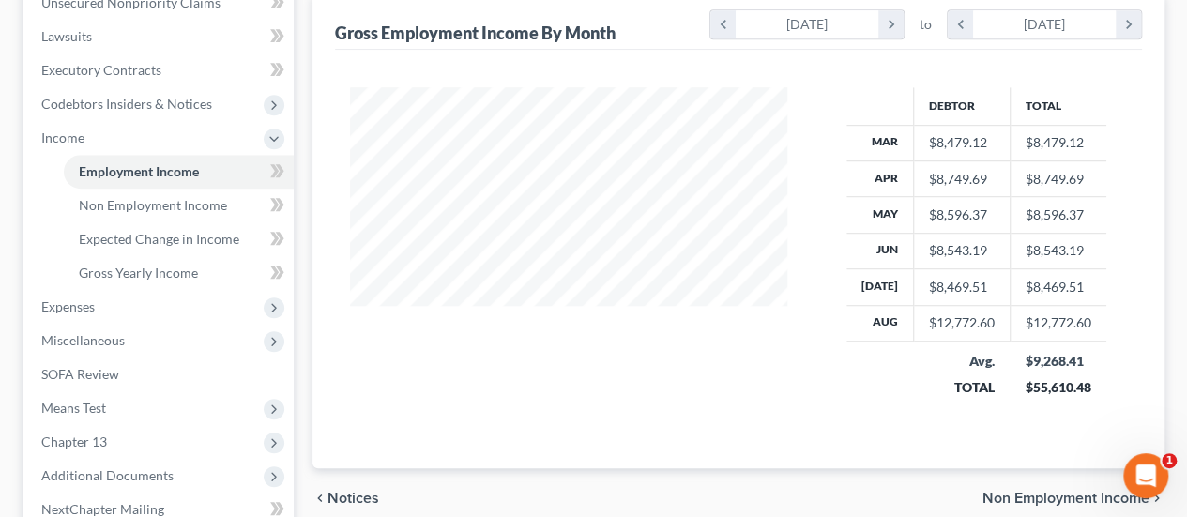
scroll to position [563, 0]
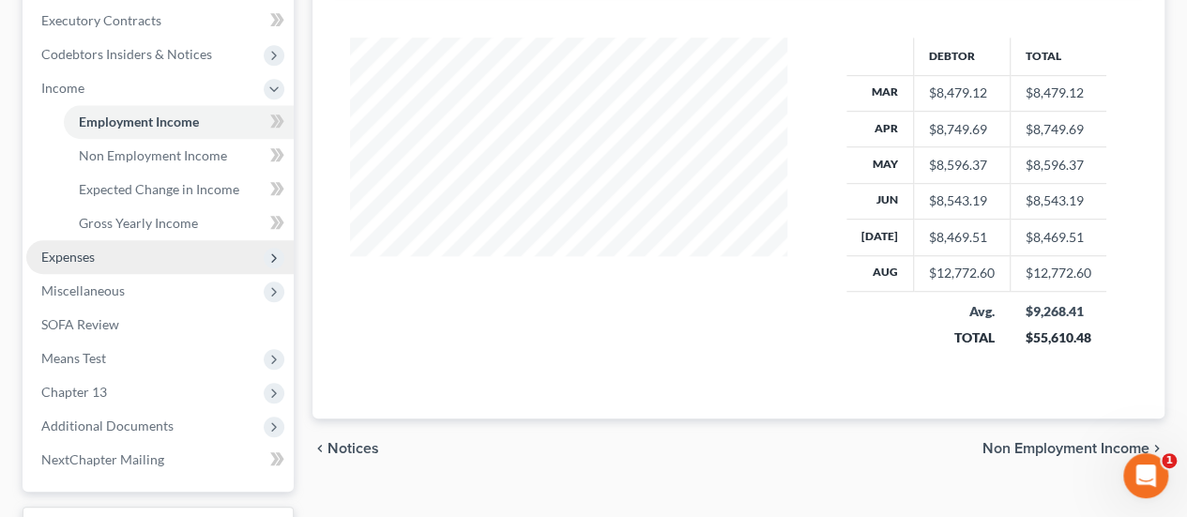
click at [131, 240] on span "Expenses" at bounding box center [159, 257] width 267 height 34
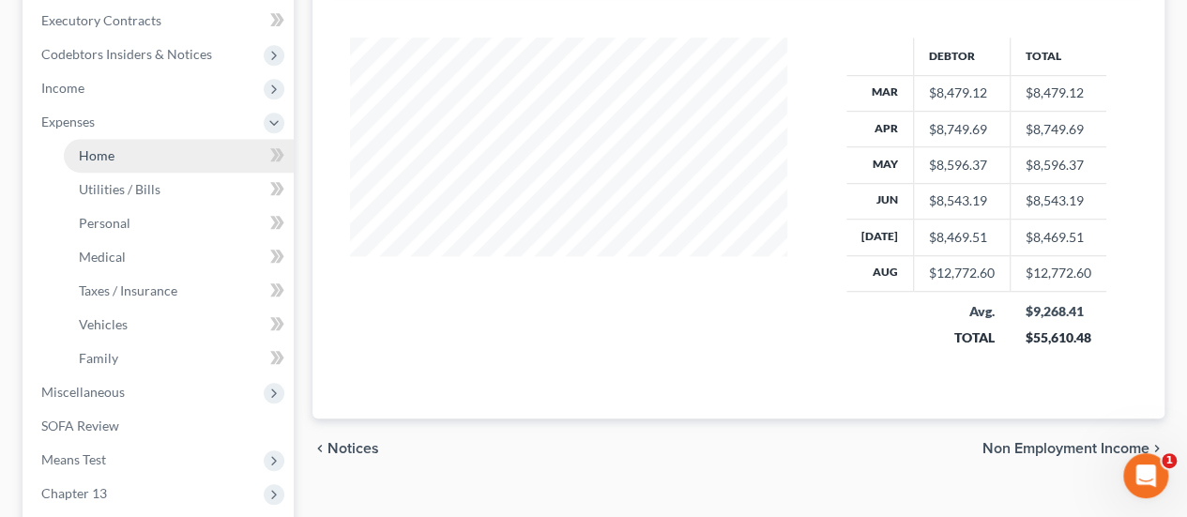
click at [126, 139] on link "Home" at bounding box center [179, 156] width 230 height 34
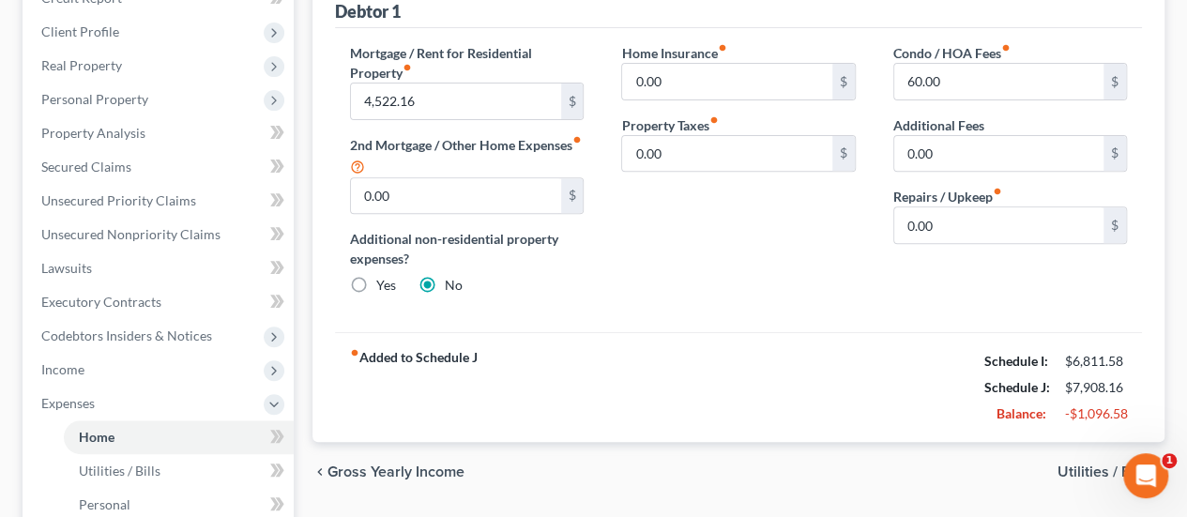
scroll to position [375, 0]
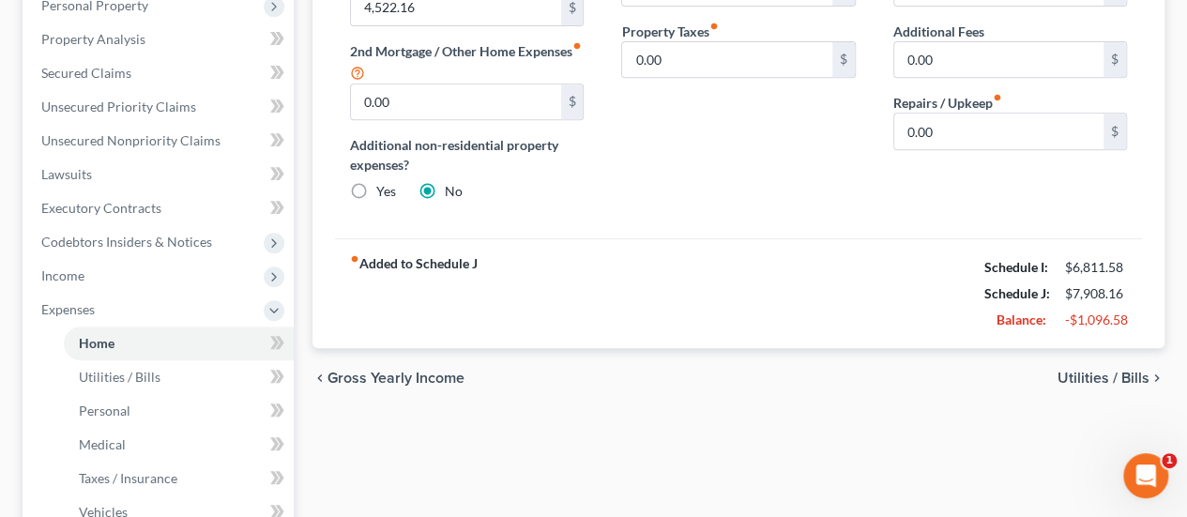
drag, startPoint x: 364, startPoint y: 228, endPoint x: 593, endPoint y: 236, distance: 229.1
click at [593, 238] on div "fiber_manual_record Added to Schedule J Schedule I: $6,811.58 Schedule J: $7,90…" at bounding box center [738, 293] width 807 height 110
click at [451, 254] on strong "fiber_manual_record Added to Schedule J" at bounding box center [414, 293] width 128 height 79
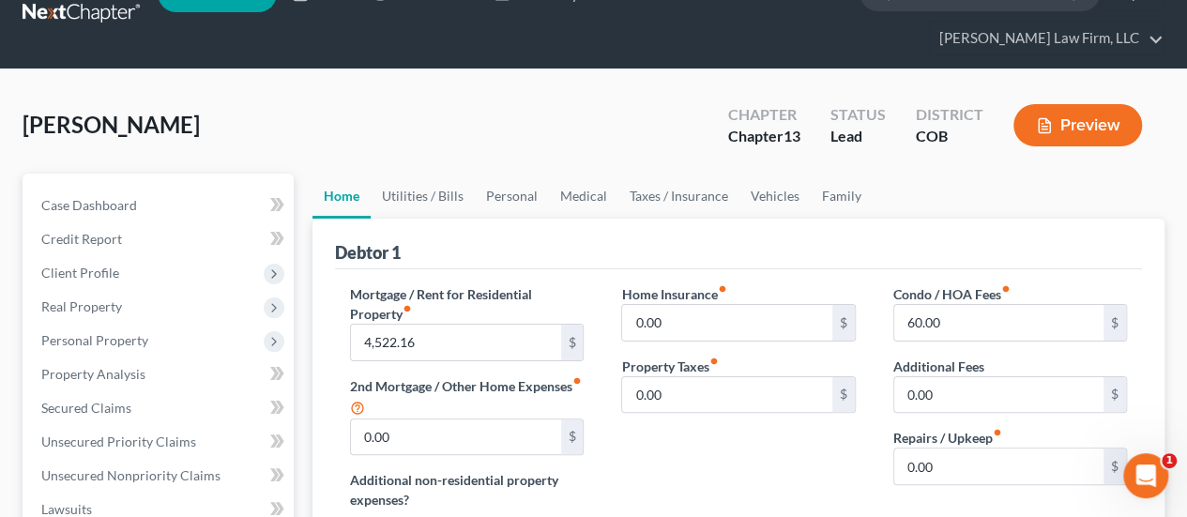
scroll to position [0, 0]
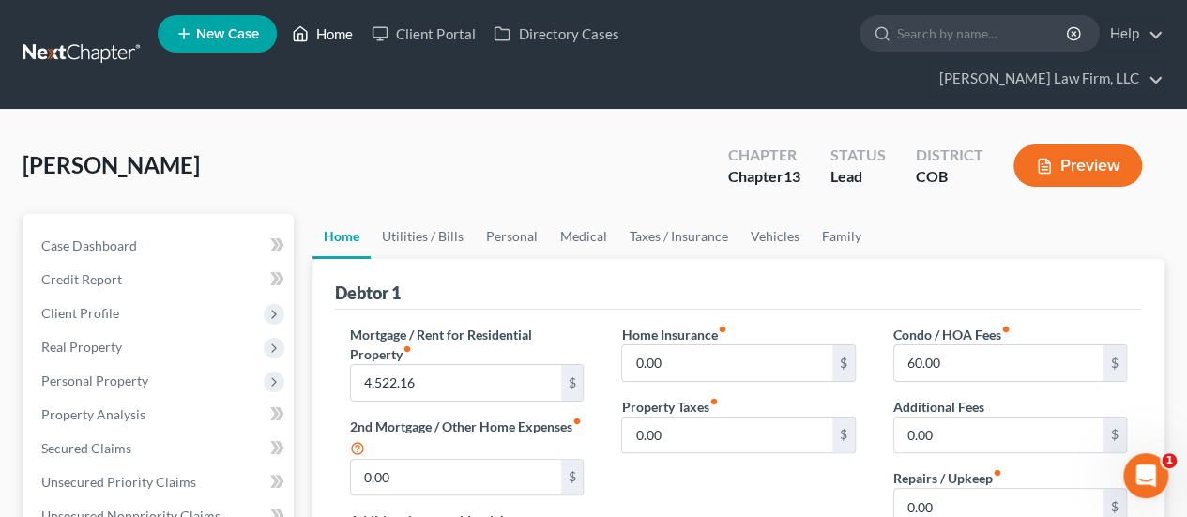
click at [349, 33] on link "Home" at bounding box center [322, 34] width 80 height 34
